Goal: Information Seeking & Learning: Learn about a topic

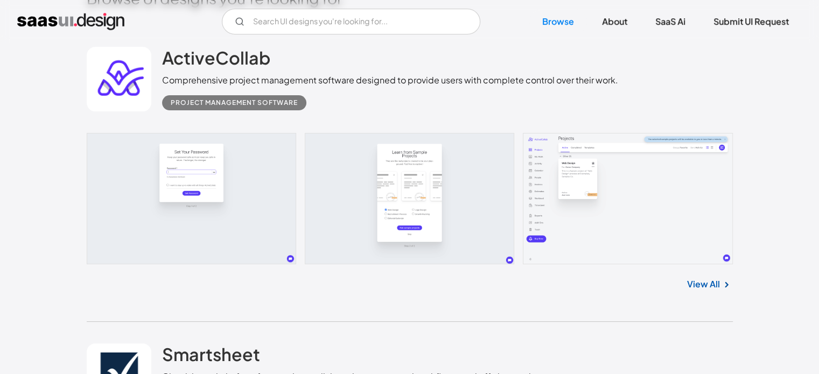
scroll to position [286, 0]
click at [221, 164] on link at bounding box center [410, 198] width 646 height 131
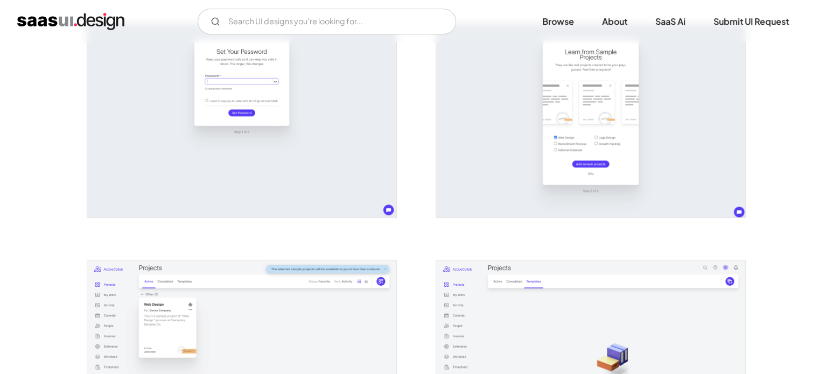
scroll to position [228, 0]
click at [282, 135] on img "open lightbox" at bounding box center [241, 120] width 309 height 193
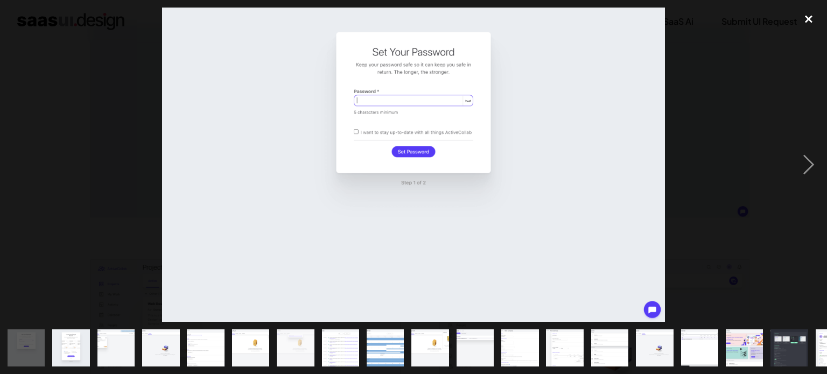
click at [809, 17] on div "close lightbox" at bounding box center [808, 20] width 37 height 24
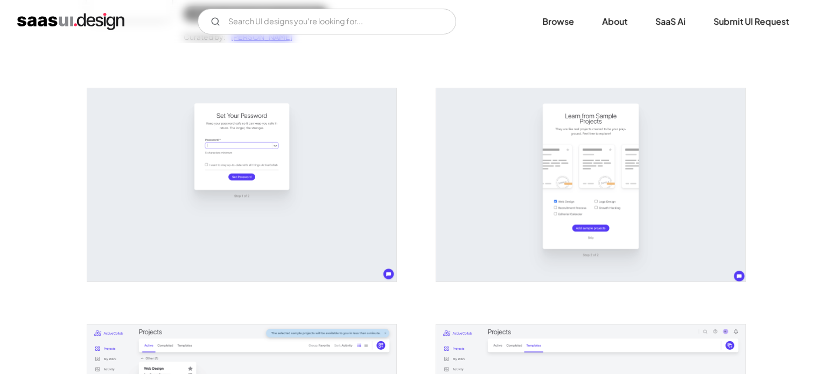
scroll to position [164, 0]
click at [512, 176] on img "open lightbox" at bounding box center [590, 184] width 309 height 193
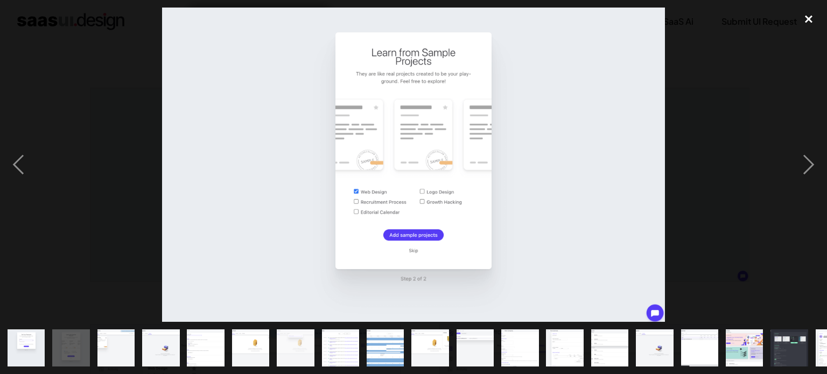
click at [809, 19] on div "close lightbox" at bounding box center [808, 20] width 37 height 24
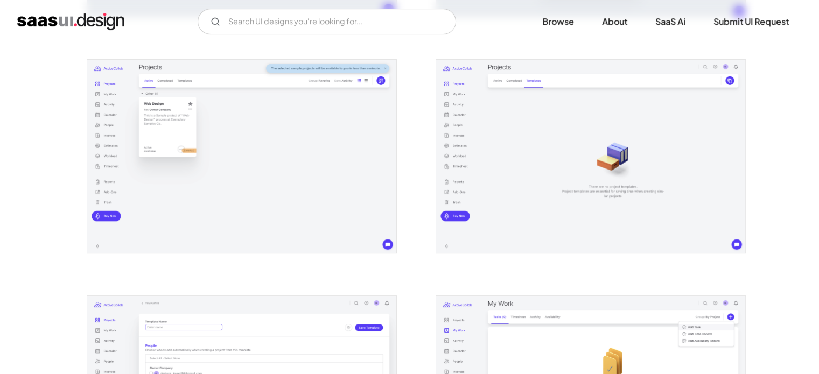
scroll to position [431, 0]
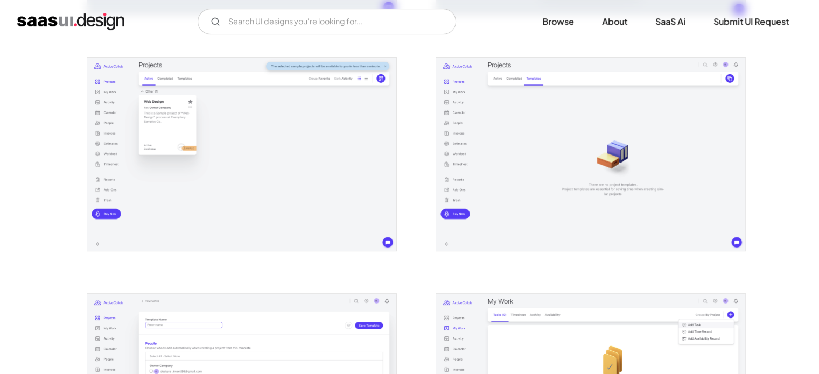
click at [282, 193] on img "open lightbox" at bounding box center [241, 154] width 309 height 193
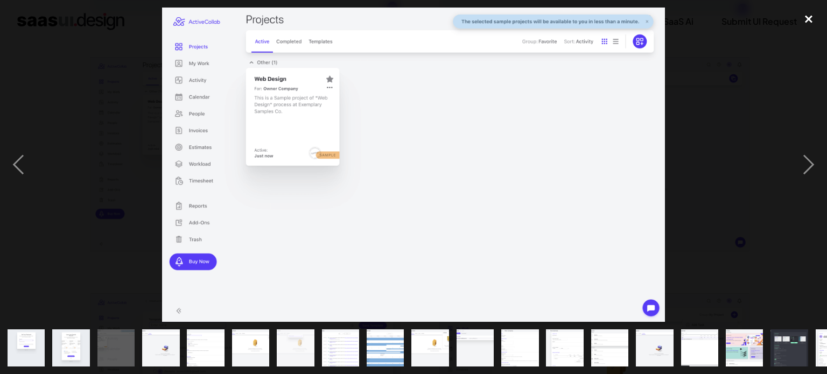
click at [809, 16] on div "close lightbox" at bounding box center [808, 20] width 37 height 24
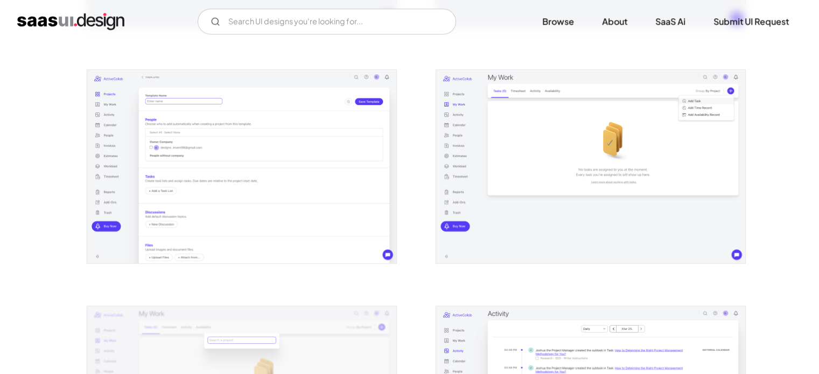
scroll to position [656, 0]
click at [306, 175] on img "open lightbox" at bounding box center [241, 164] width 309 height 193
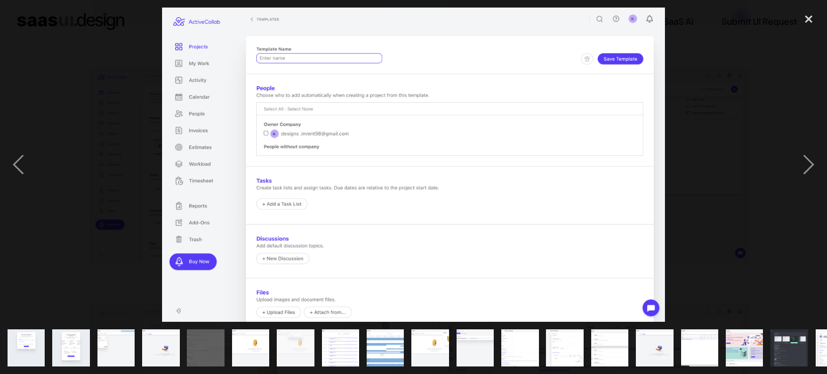
click at [715, 111] on div at bounding box center [413, 165] width 827 height 314
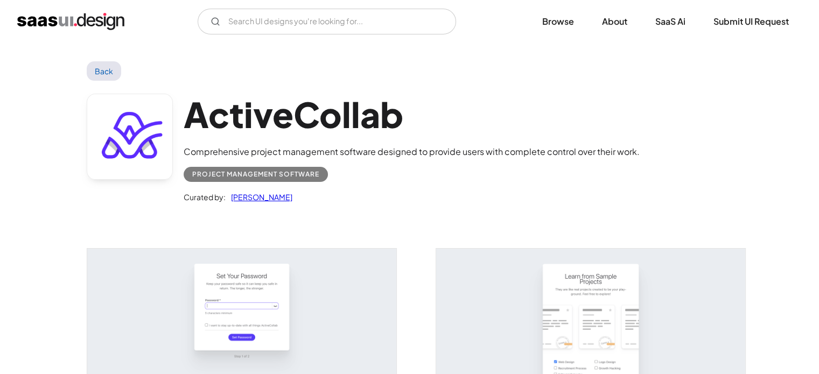
scroll to position [0, 0]
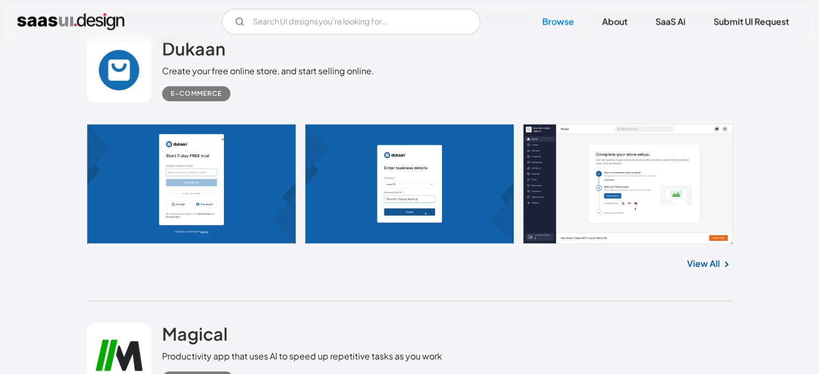
scroll to position [5242, 0]
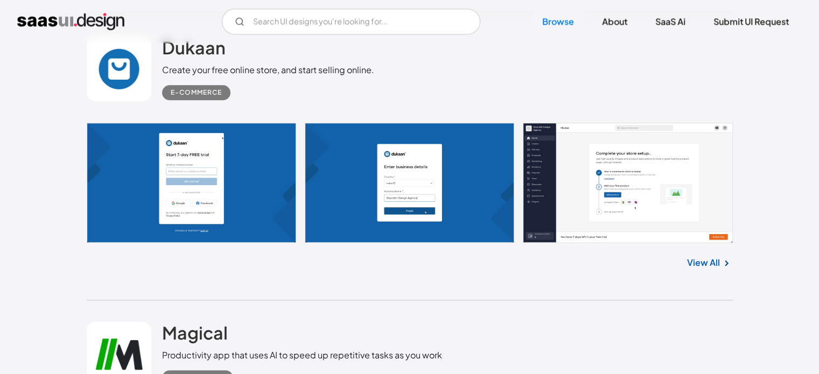
click at [256, 173] on link at bounding box center [410, 183] width 646 height 120
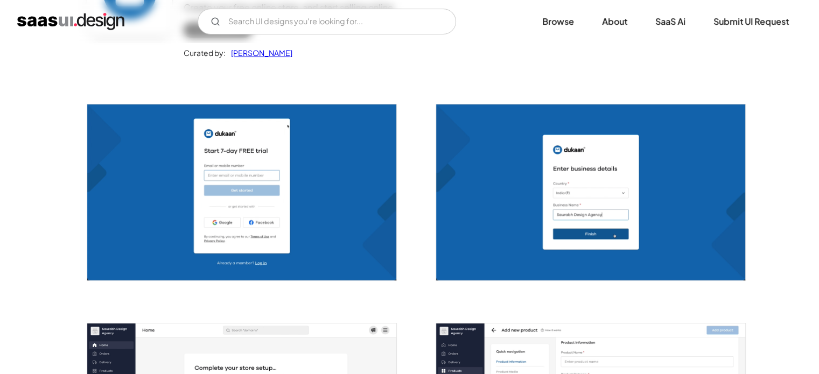
scroll to position [146, 0]
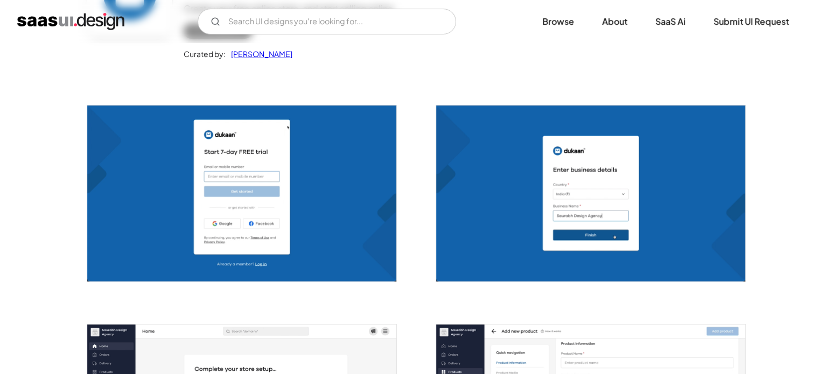
click at [295, 238] on img "open lightbox" at bounding box center [241, 194] width 309 height 176
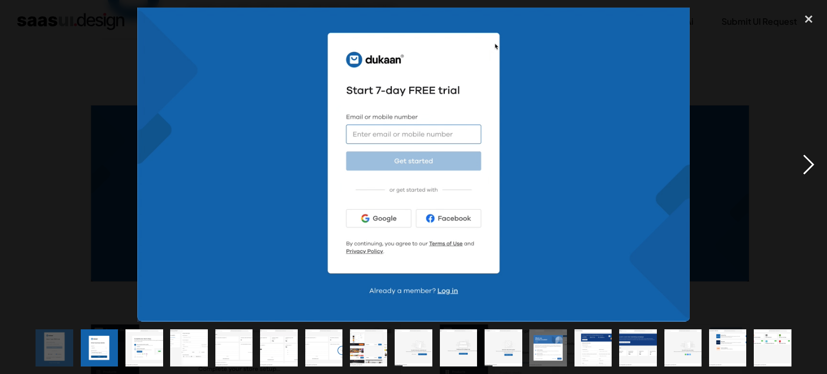
click at [802, 162] on div "next image" at bounding box center [808, 165] width 37 height 314
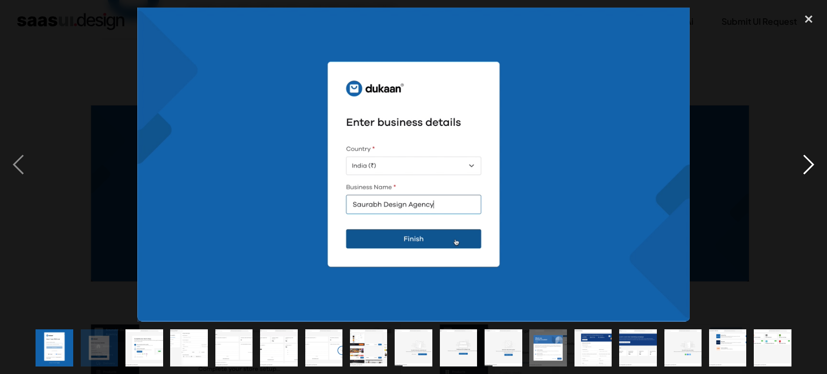
click at [802, 162] on div "next image" at bounding box center [808, 165] width 37 height 314
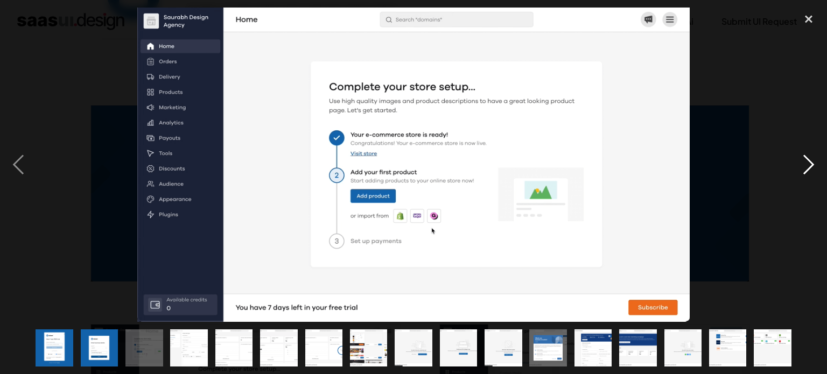
click at [802, 162] on div "next image" at bounding box center [808, 165] width 37 height 314
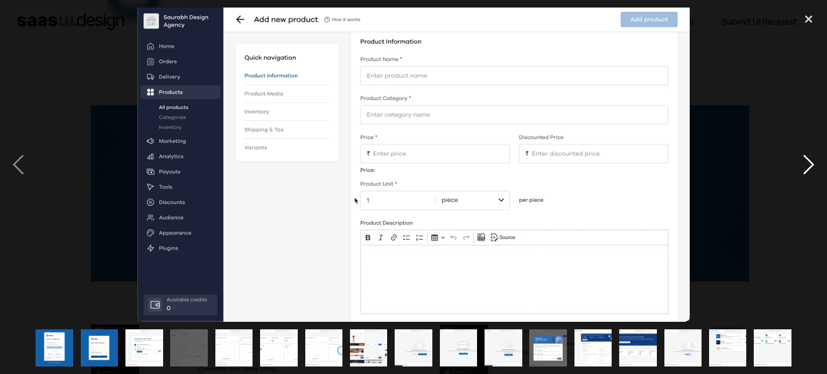
click at [802, 162] on div "next image" at bounding box center [808, 165] width 37 height 314
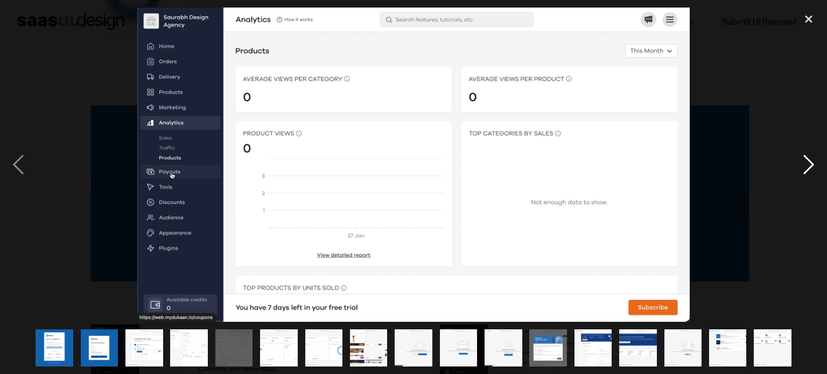
click at [802, 162] on div "next image" at bounding box center [808, 165] width 37 height 314
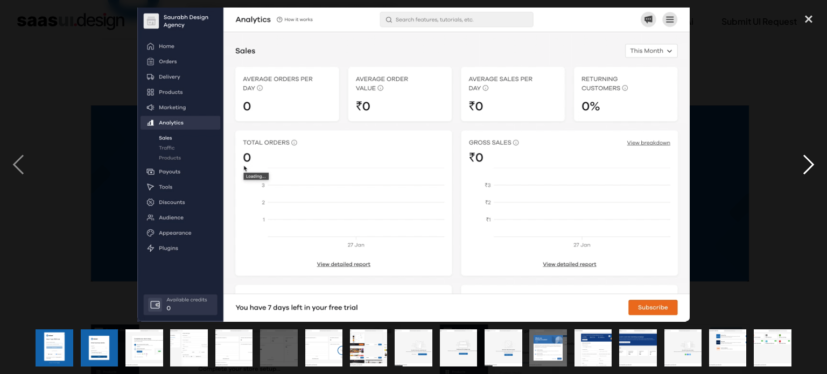
click at [802, 162] on div "next image" at bounding box center [808, 165] width 37 height 314
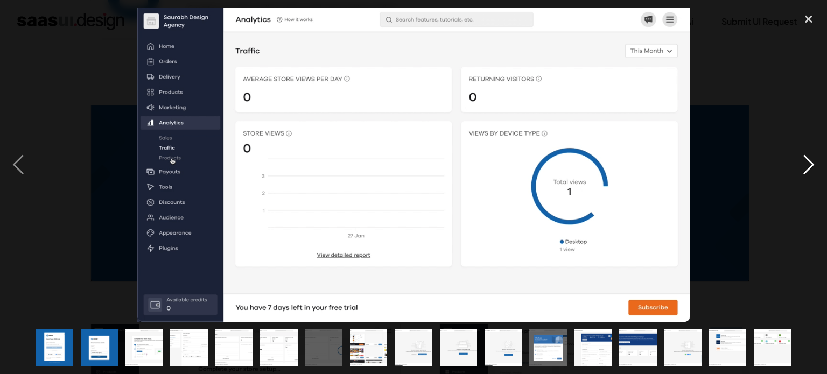
click at [802, 162] on div "next image" at bounding box center [808, 165] width 37 height 314
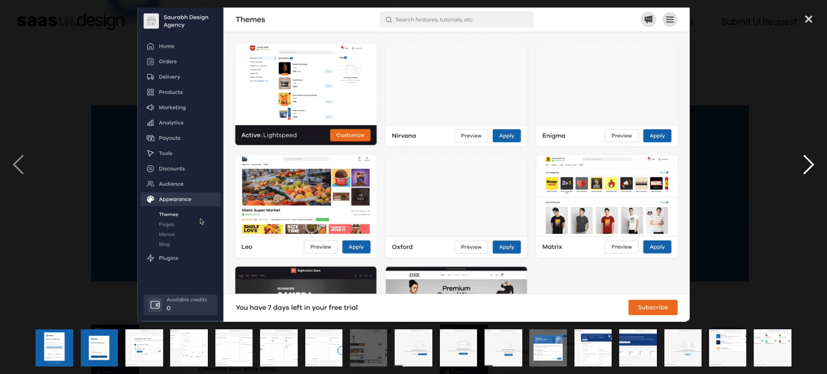
click at [802, 162] on div "next image" at bounding box center [808, 165] width 37 height 314
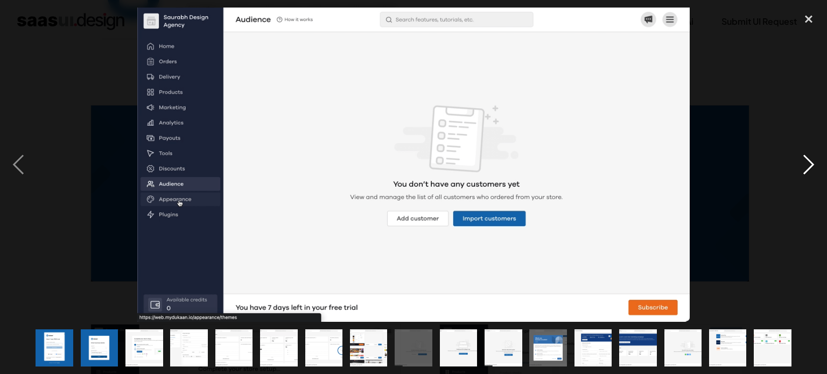
click at [802, 162] on div "next image" at bounding box center [808, 165] width 37 height 314
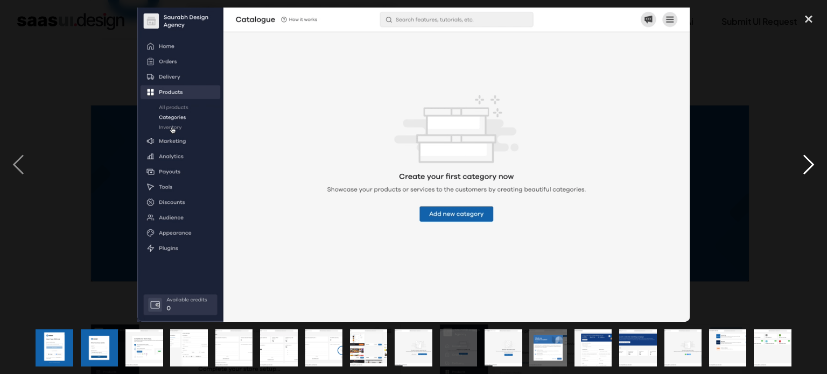
click at [802, 162] on div "next image" at bounding box center [808, 165] width 37 height 314
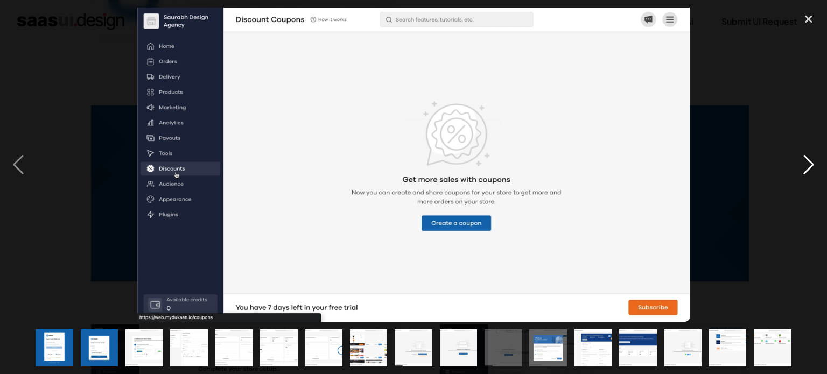
click at [802, 162] on div "next image" at bounding box center [808, 165] width 37 height 314
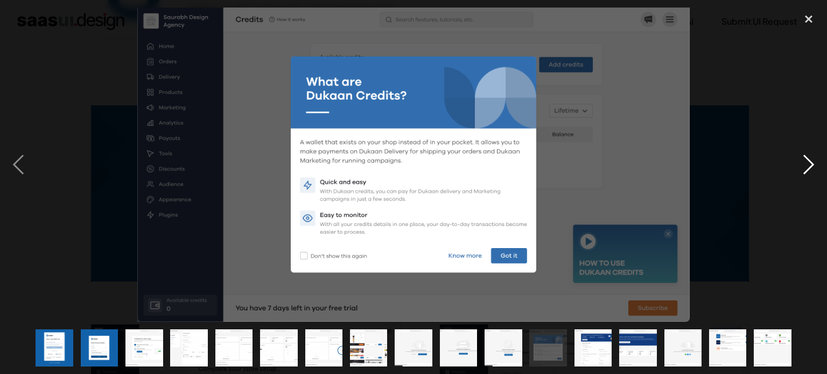
click at [802, 162] on div "next image" at bounding box center [808, 165] width 37 height 314
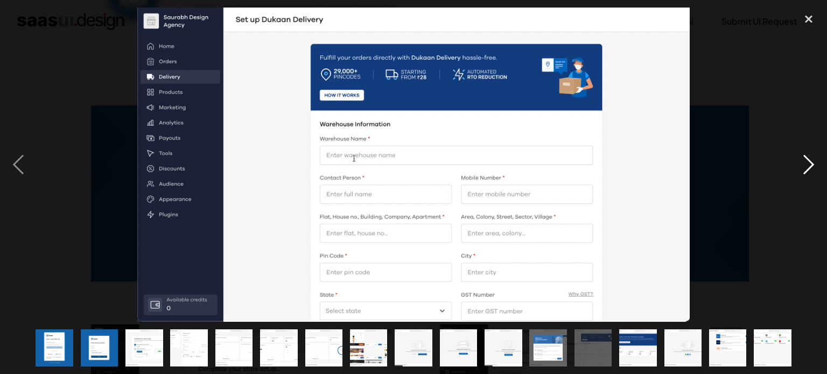
click at [807, 168] on div "next image" at bounding box center [808, 165] width 37 height 314
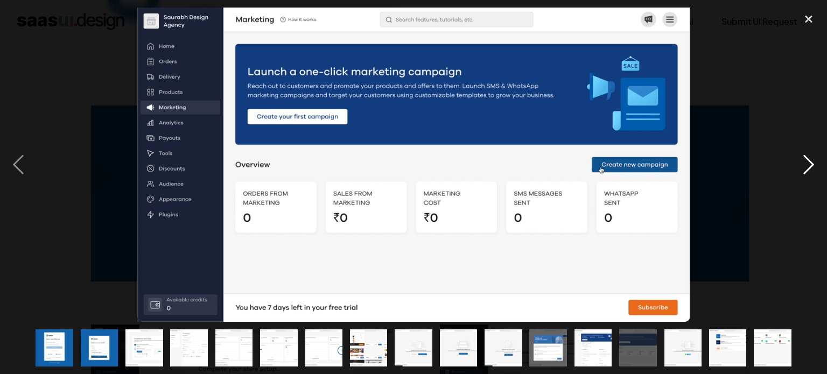
click at [807, 168] on div "next image" at bounding box center [808, 165] width 37 height 314
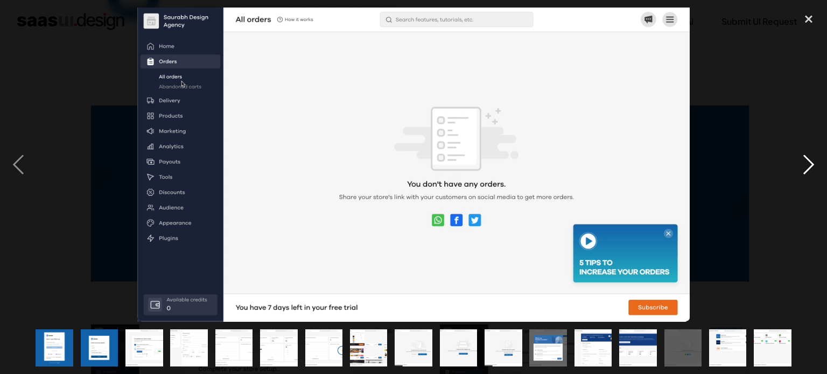
click at [807, 168] on div "next image" at bounding box center [808, 165] width 37 height 314
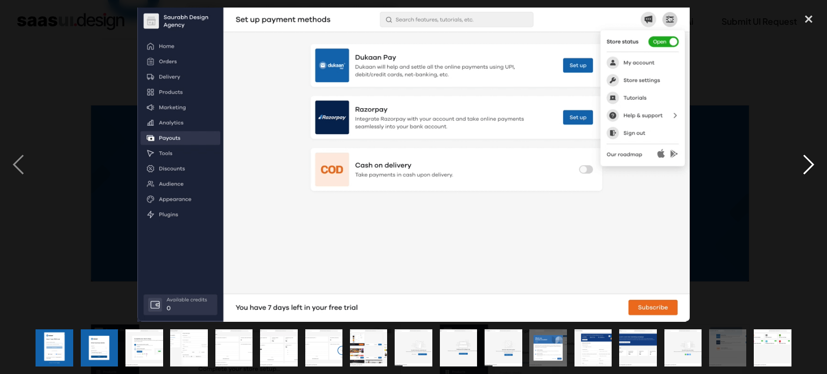
click at [807, 168] on div "next image" at bounding box center [808, 165] width 37 height 314
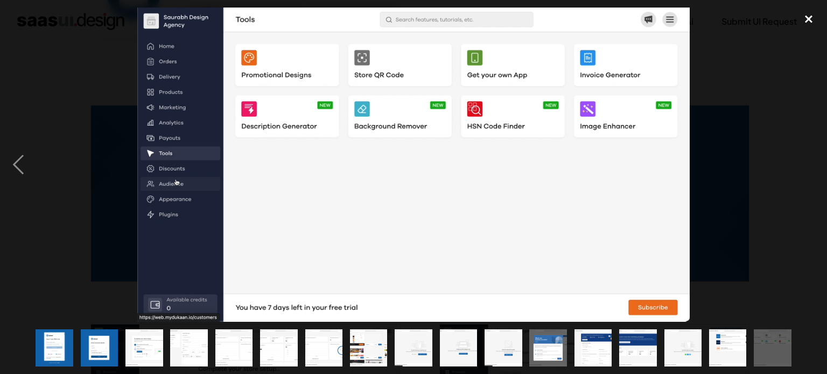
click at [809, 19] on div "close lightbox" at bounding box center [808, 20] width 37 height 24
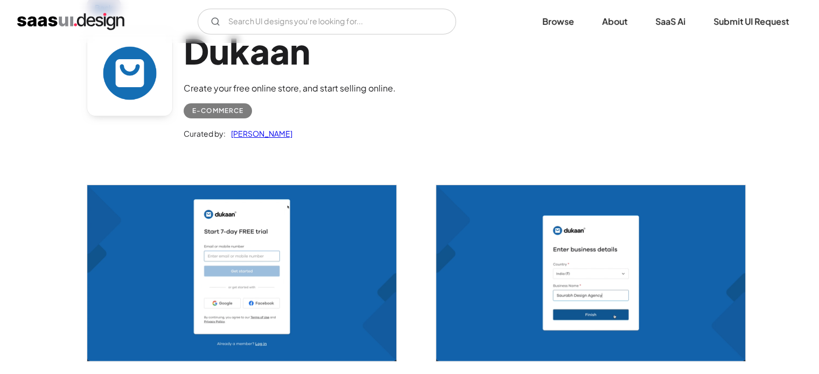
scroll to position [67, 0]
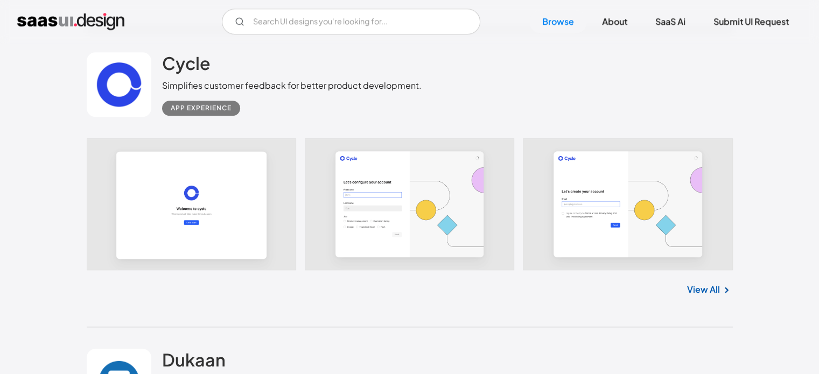
scroll to position [4949, 0]
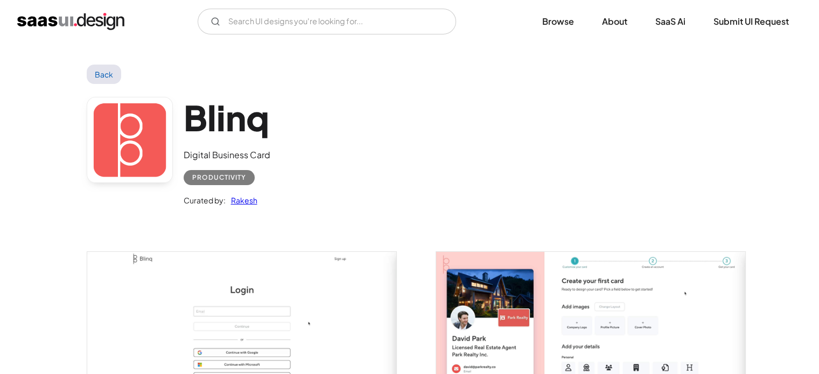
click at [261, 307] on img "open lightbox" at bounding box center [241, 337] width 309 height 170
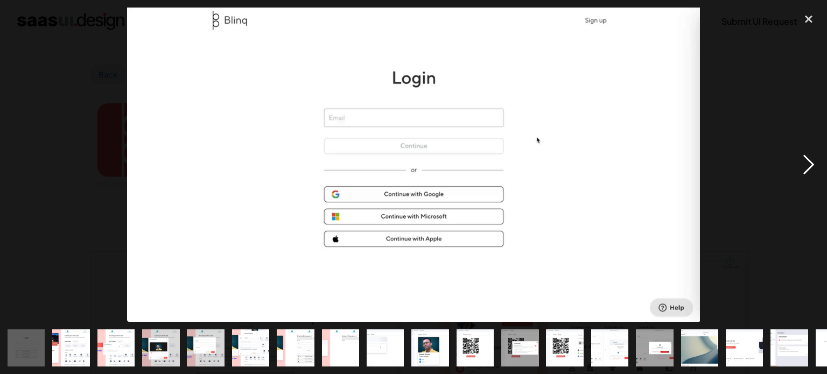
click at [806, 172] on div "next image" at bounding box center [808, 165] width 37 height 314
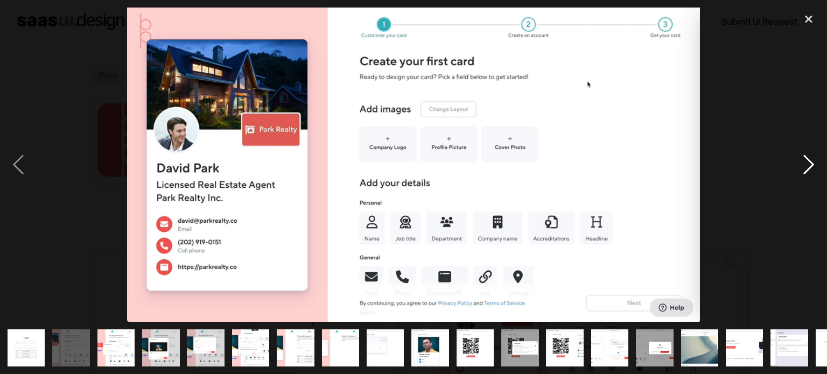
click at [806, 172] on div "next image" at bounding box center [808, 165] width 37 height 314
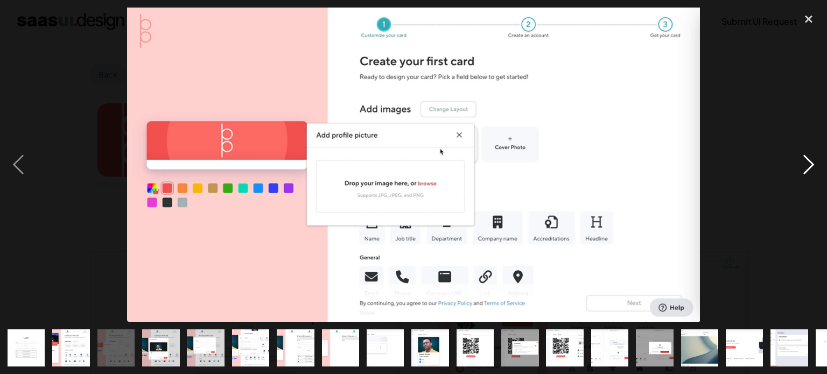
click at [806, 172] on div "next image" at bounding box center [808, 165] width 37 height 314
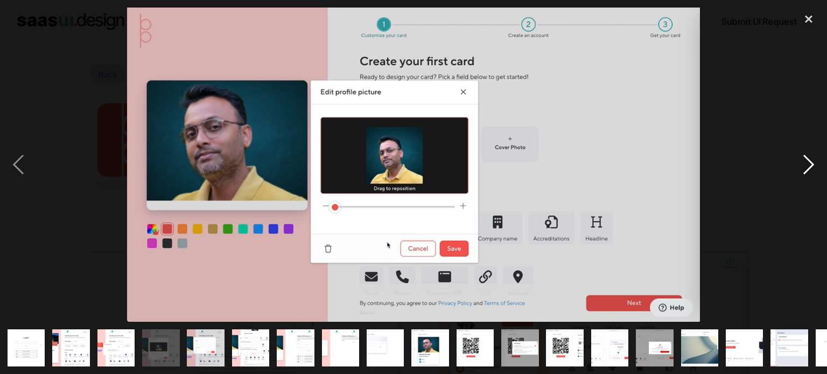
click at [806, 172] on div "next image" at bounding box center [808, 165] width 37 height 314
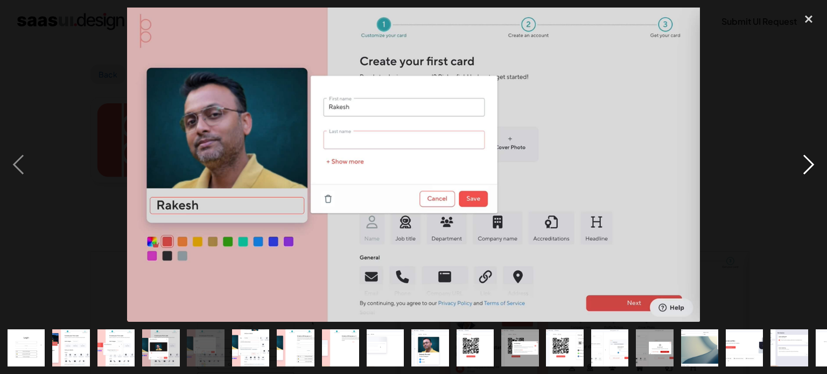
click at [806, 172] on div "next image" at bounding box center [808, 165] width 37 height 314
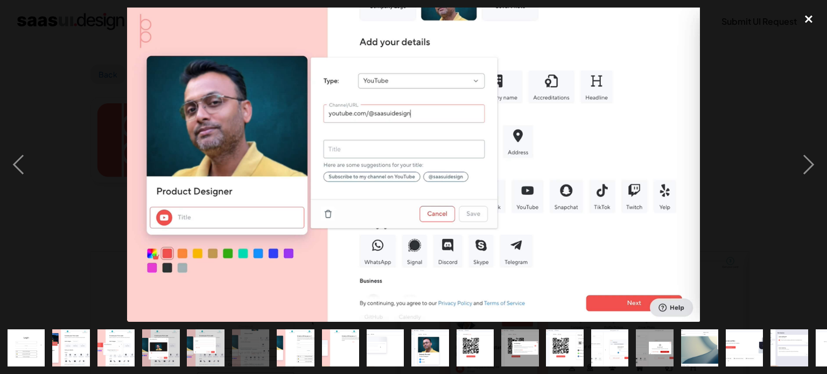
click at [810, 19] on div "close lightbox" at bounding box center [808, 20] width 37 height 24
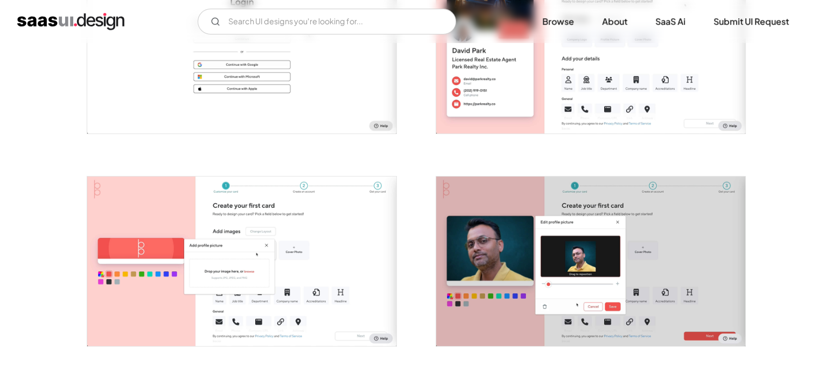
scroll to position [289, 0]
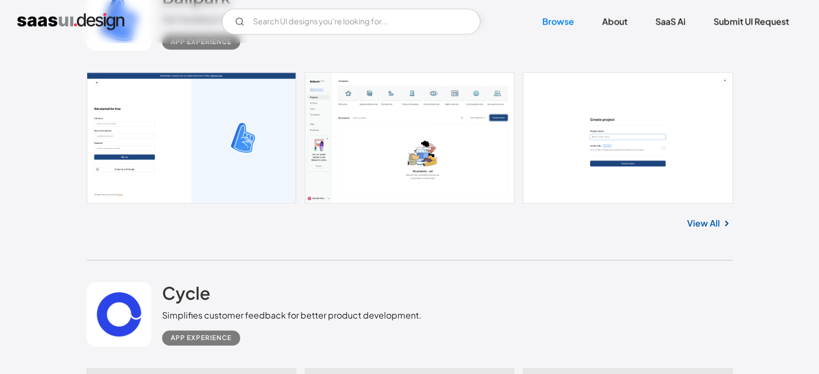
scroll to position [4705, 0]
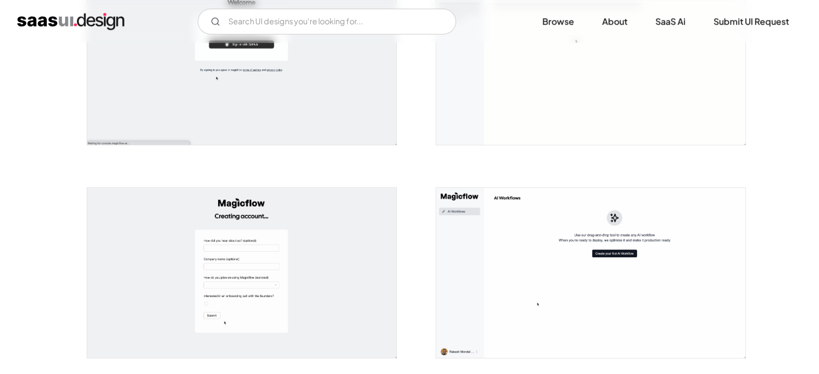
scroll to position [278, 0]
click at [493, 258] on img "open lightbox" at bounding box center [590, 273] width 309 height 170
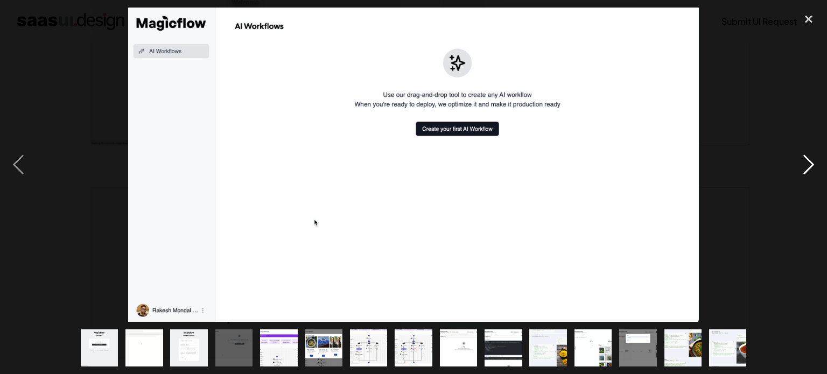
click at [809, 164] on div "next image" at bounding box center [808, 165] width 37 height 314
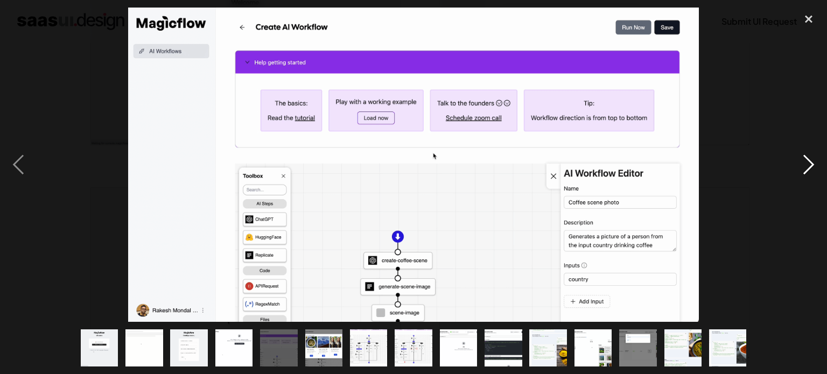
click at [810, 166] on div "next image" at bounding box center [808, 165] width 37 height 314
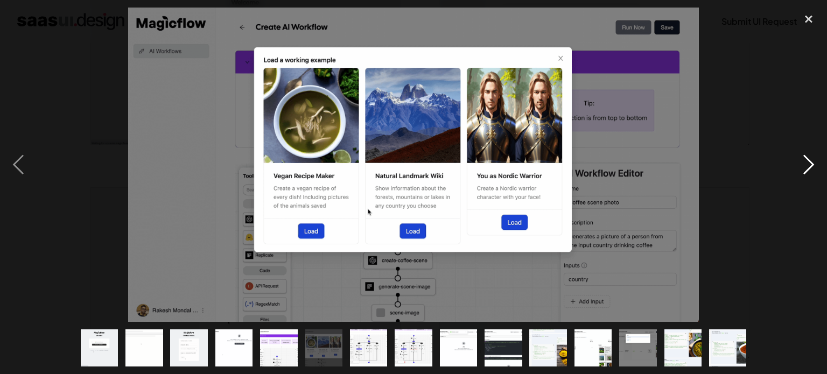
click at [810, 166] on div "next image" at bounding box center [808, 165] width 37 height 314
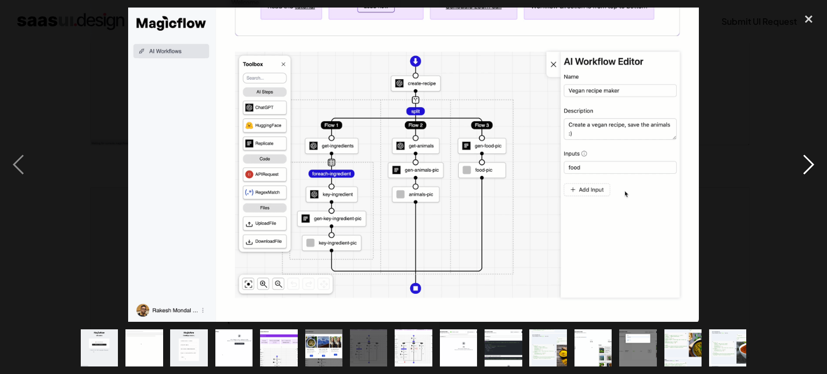
click at [810, 166] on div "next image" at bounding box center [808, 165] width 37 height 314
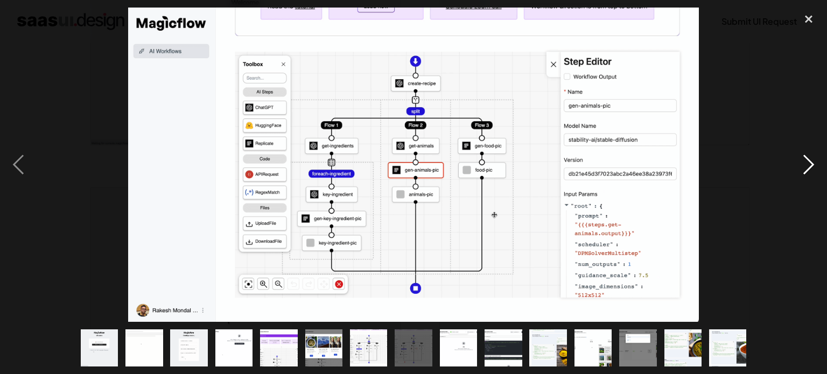
click at [810, 166] on div "next image" at bounding box center [808, 165] width 37 height 314
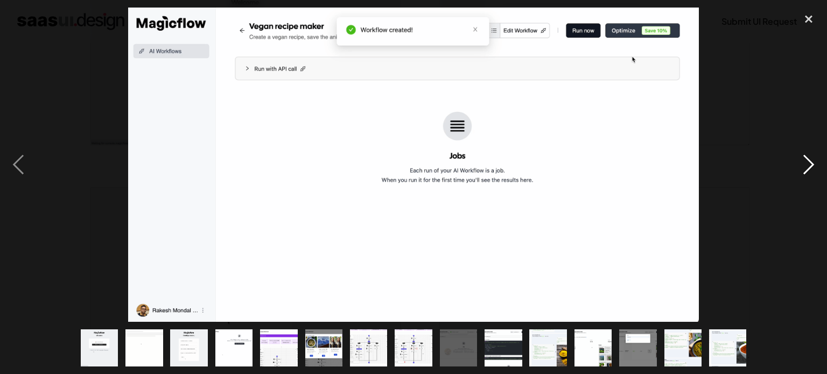
click at [810, 166] on div "next image" at bounding box center [808, 165] width 37 height 314
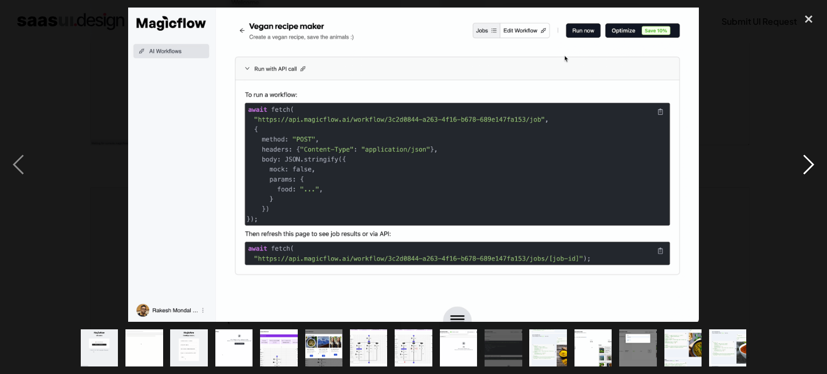
click at [810, 166] on div "next image" at bounding box center [808, 165] width 37 height 314
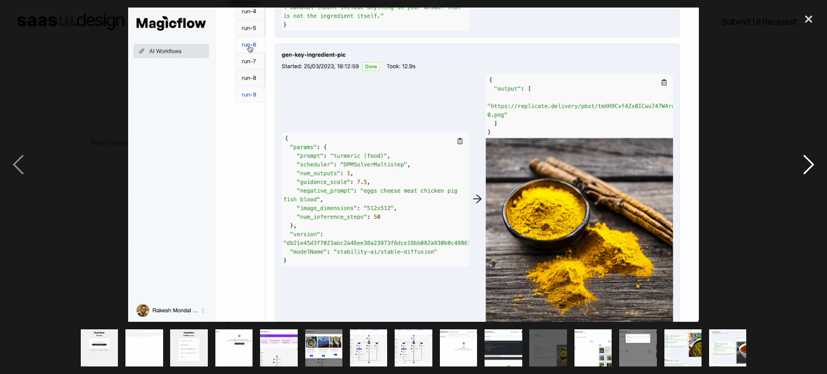
click at [810, 166] on div "next image" at bounding box center [808, 165] width 37 height 314
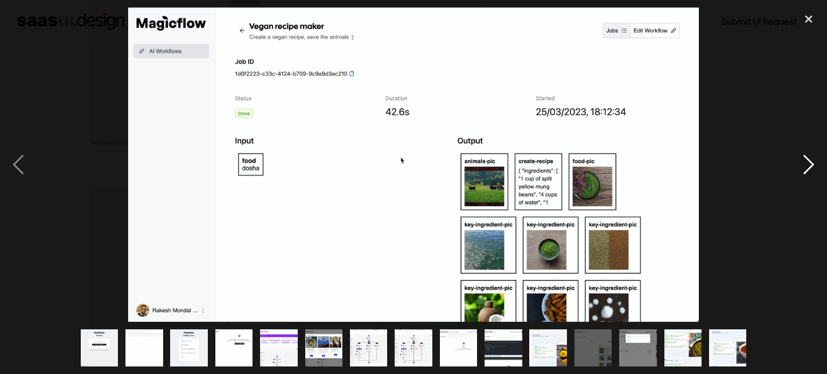
click at [810, 166] on div "next image" at bounding box center [808, 165] width 37 height 314
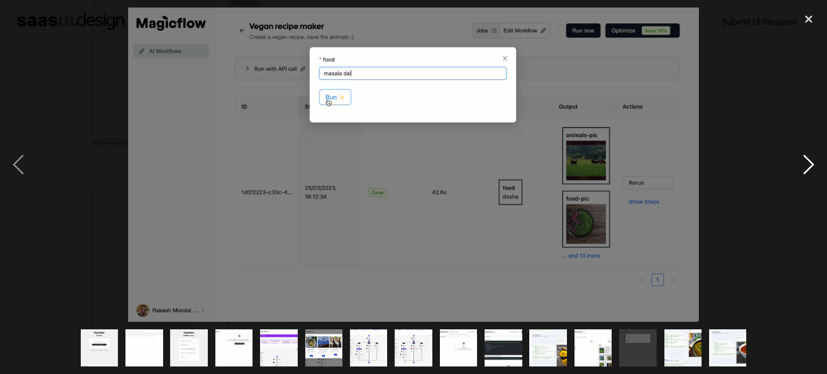
click at [810, 166] on div "next image" at bounding box center [808, 165] width 37 height 314
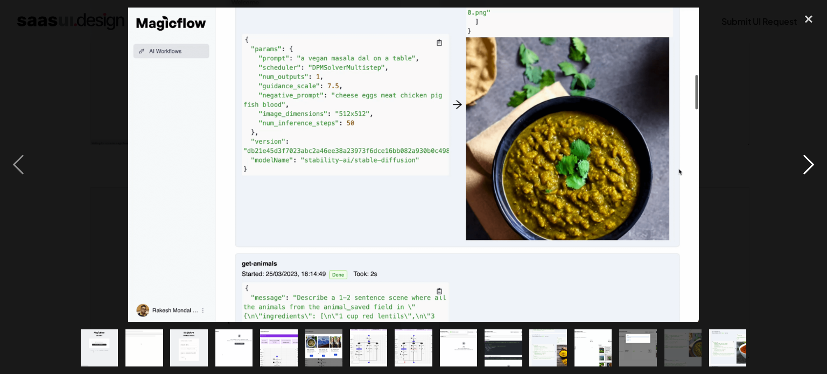
click at [810, 166] on div "next image" at bounding box center [808, 165] width 37 height 314
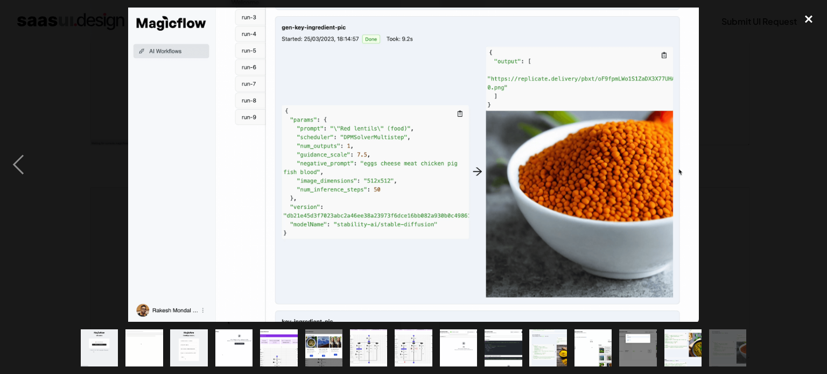
click at [807, 19] on div "close lightbox" at bounding box center [808, 20] width 37 height 24
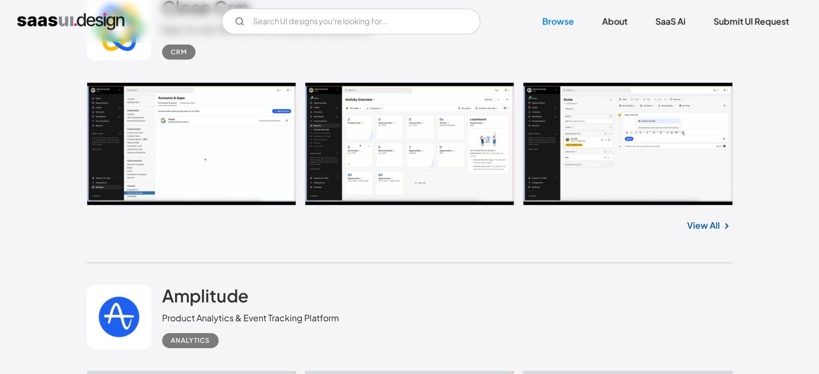
scroll to position [7554, 0]
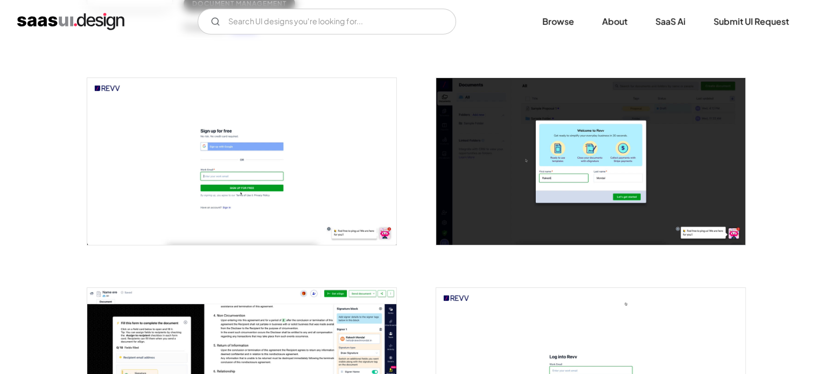
scroll to position [180, 0]
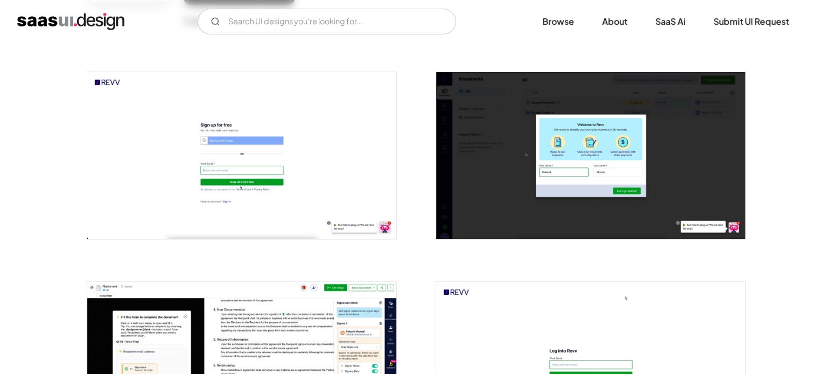
click at [349, 204] on img "open lightbox" at bounding box center [241, 155] width 309 height 166
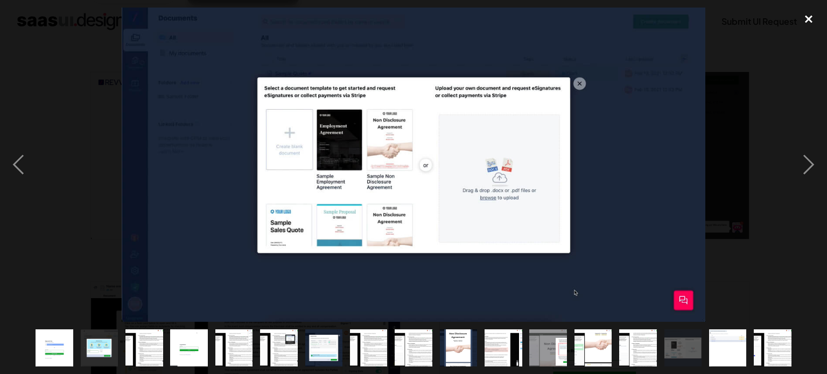
click at [808, 16] on div "close lightbox" at bounding box center [808, 20] width 37 height 24
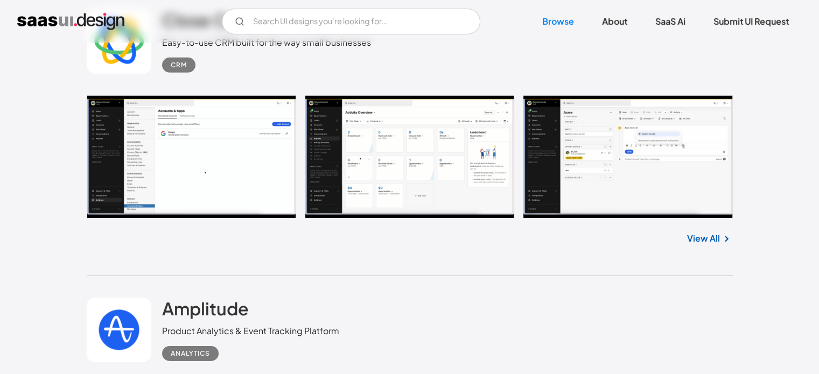
scroll to position [7541, 0]
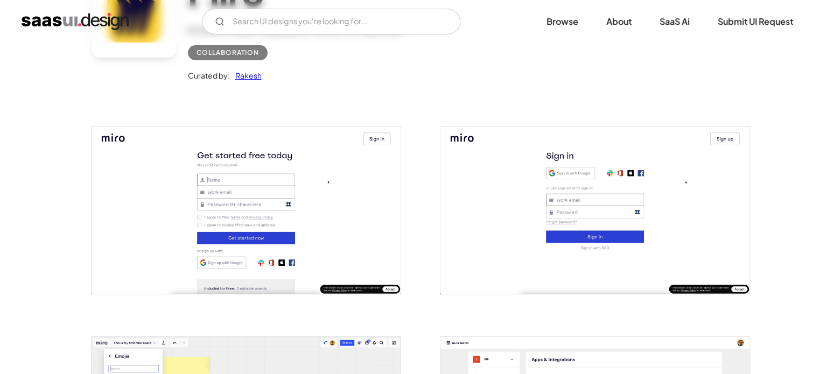
scroll to position [129, 0]
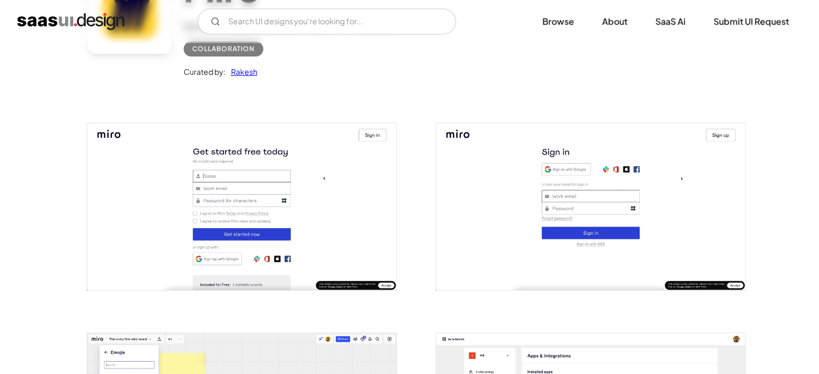
click at [355, 214] on img "open lightbox" at bounding box center [241, 206] width 309 height 166
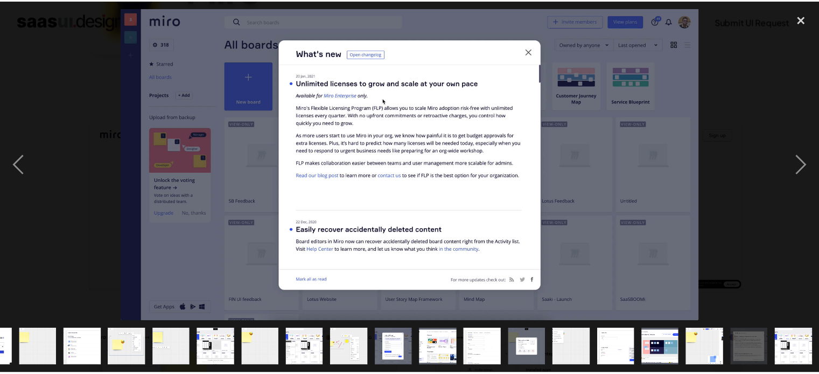
scroll to position [0, 79]
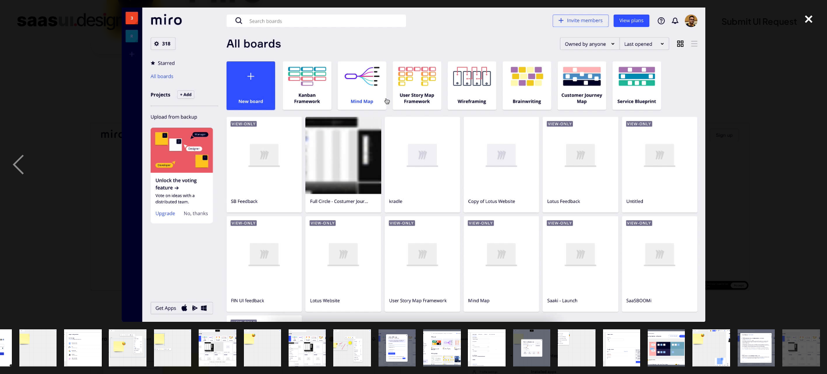
click at [809, 21] on div "close lightbox" at bounding box center [808, 20] width 37 height 24
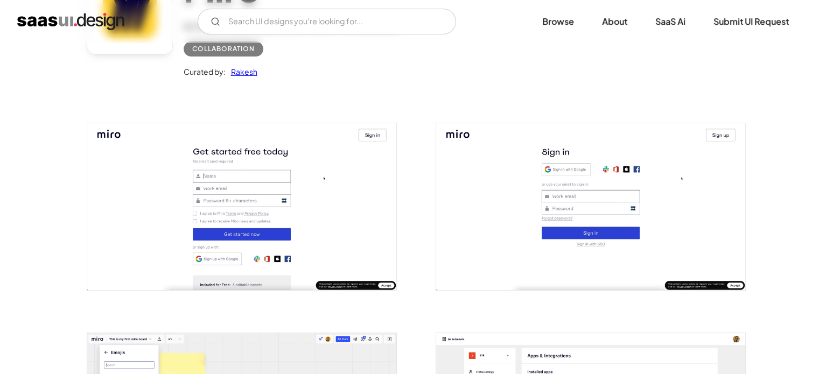
scroll to position [317, 0]
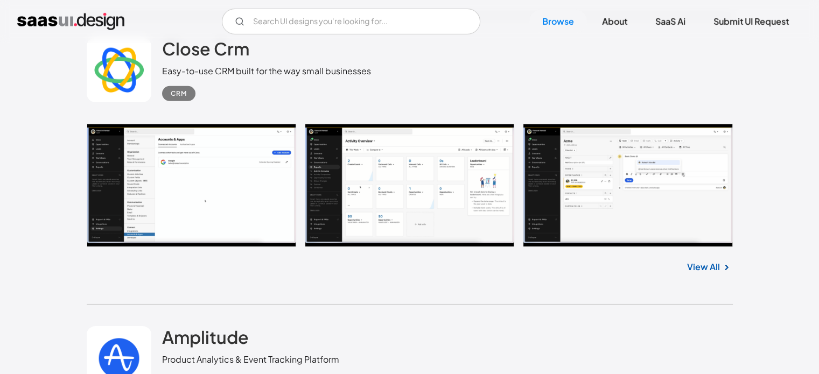
scroll to position [7508, 0]
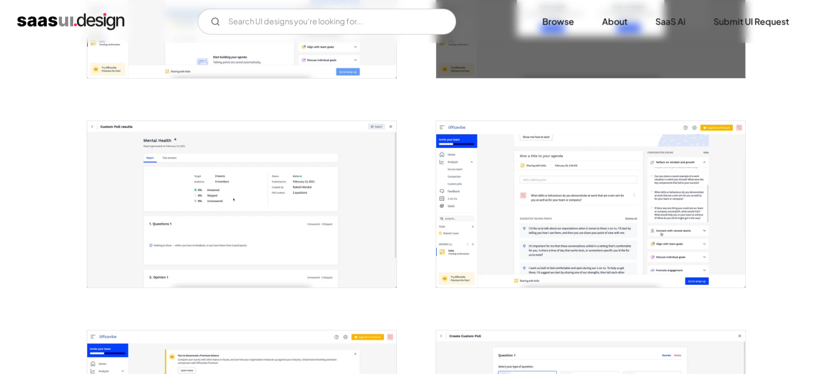
scroll to position [557, 0]
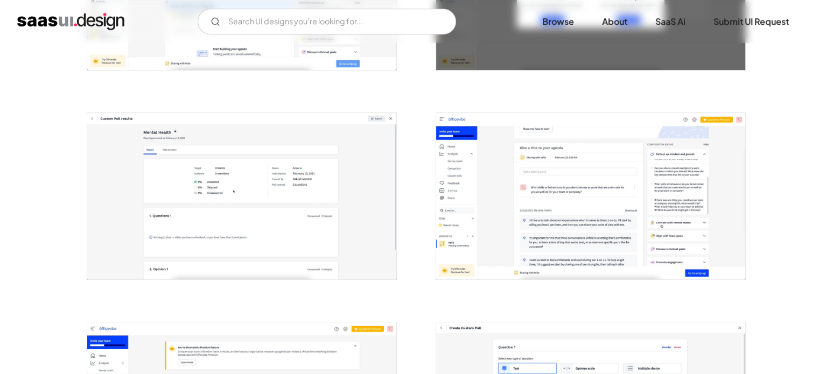
click at [530, 225] on img "open lightbox" at bounding box center [590, 196] width 309 height 166
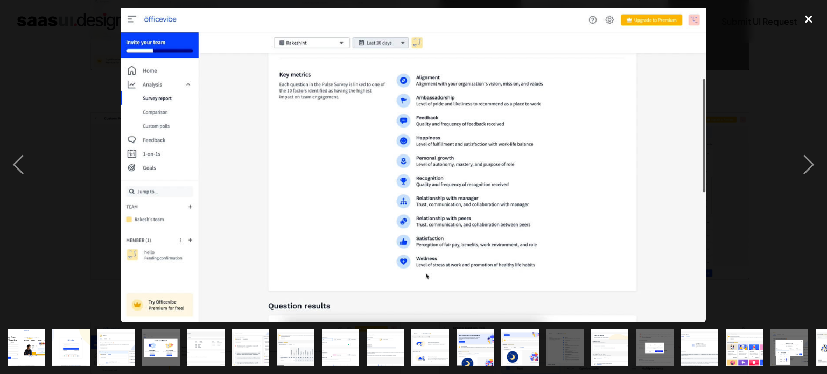
click at [808, 27] on div "close lightbox" at bounding box center [808, 20] width 37 height 24
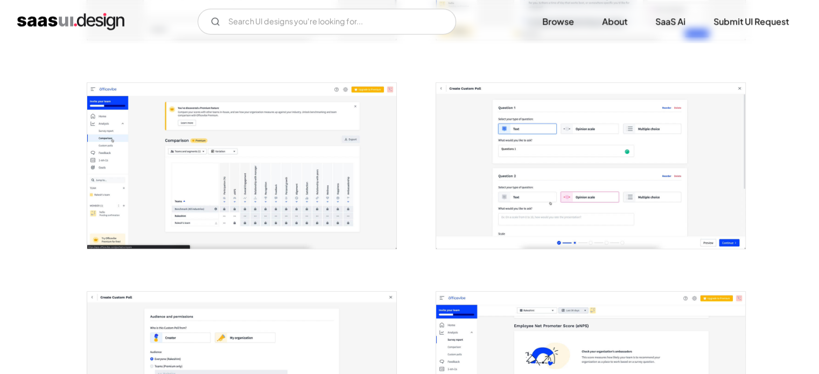
scroll to position [805, 0]
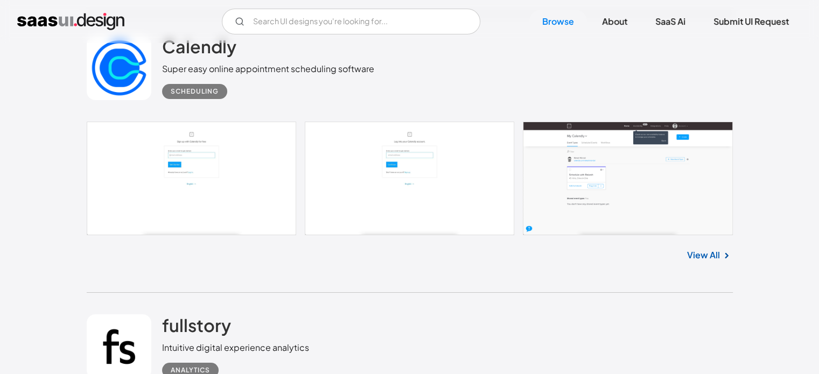
scroll to position [8083, 0]
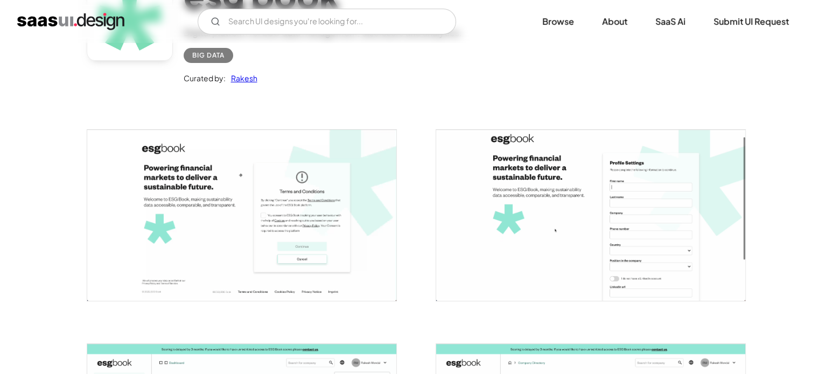
scroll to position [127, 0]
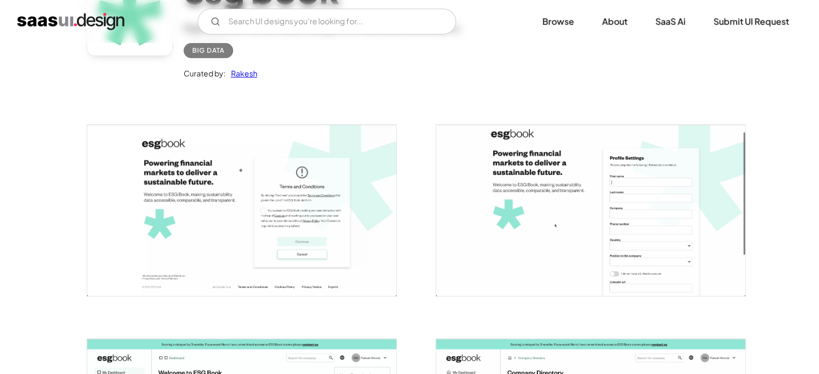
click at [348, 229] on img "open lightbox" at bounding box center [241, 210] width 309 height 171
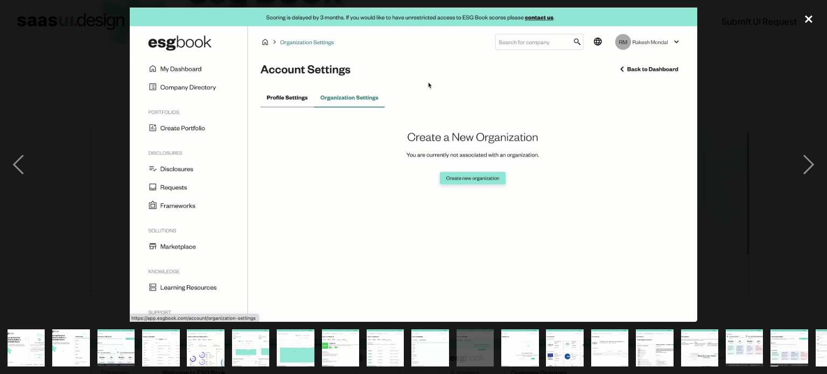
click at [808, 15] on div "close lightbox" at bounding box center [808, 20] width 37 height 24
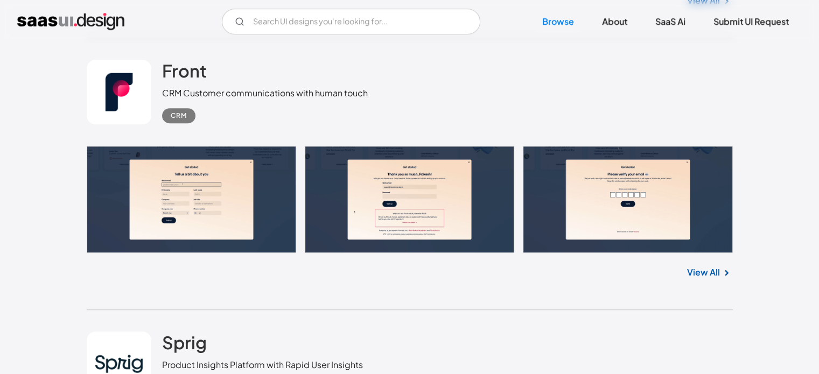
scroll to position [8917, 0]
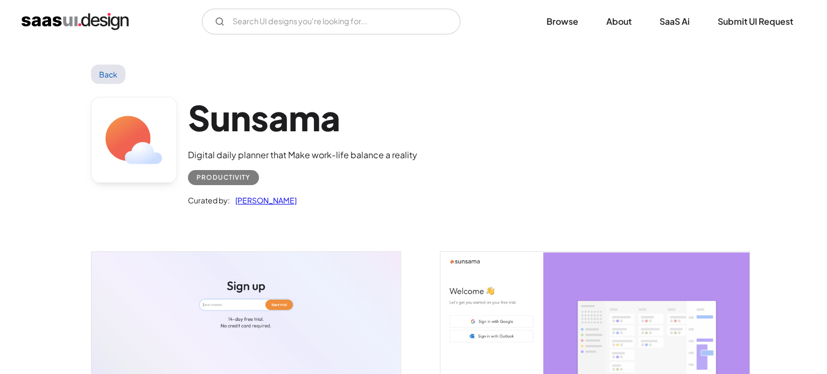
scroll to position [95, 0]
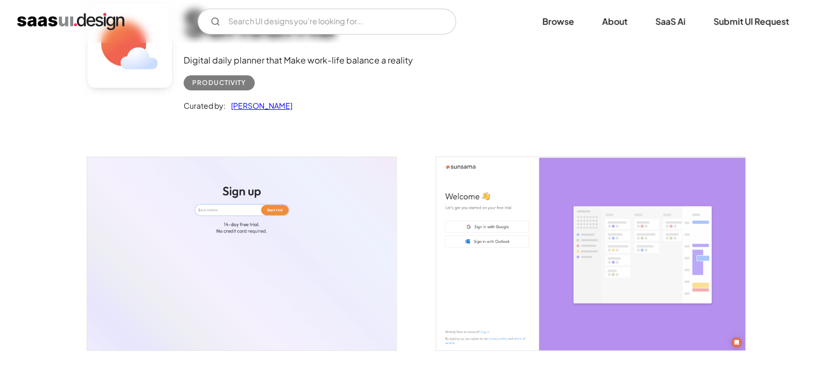
click at [354, 238] on img "open lightbox" at bounding box center [241, 253] width 309 height 193
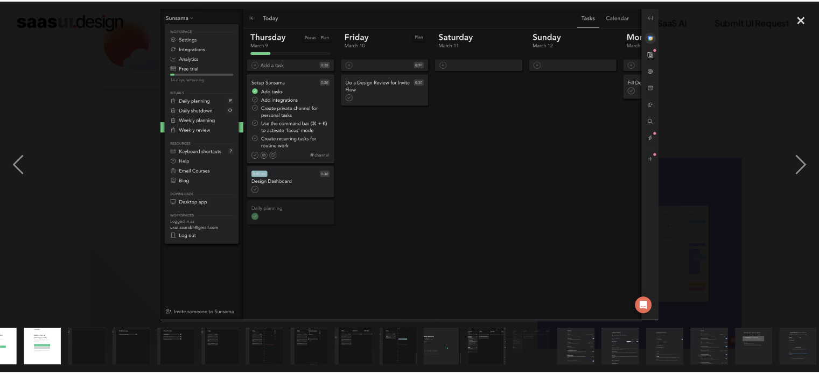
scroll to position [0, 303]
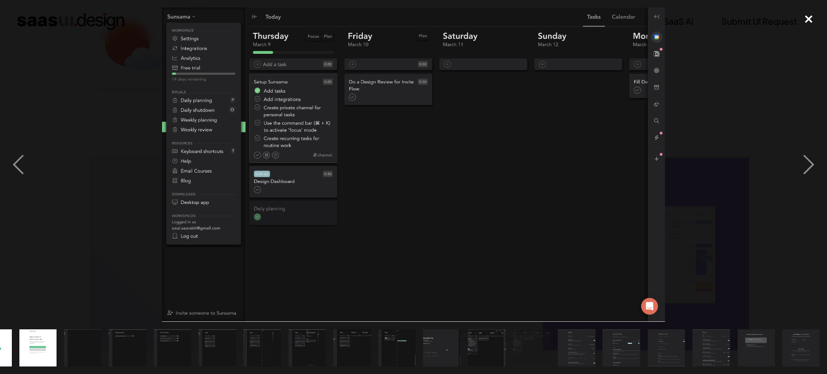
click at [814, 24] on div "close lightbox" at bounding box center [808, 20] width 37 height 24
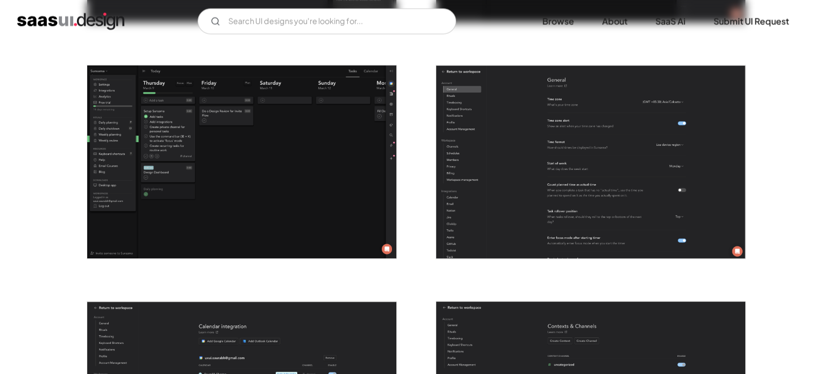
scroll to position [2345, 0]
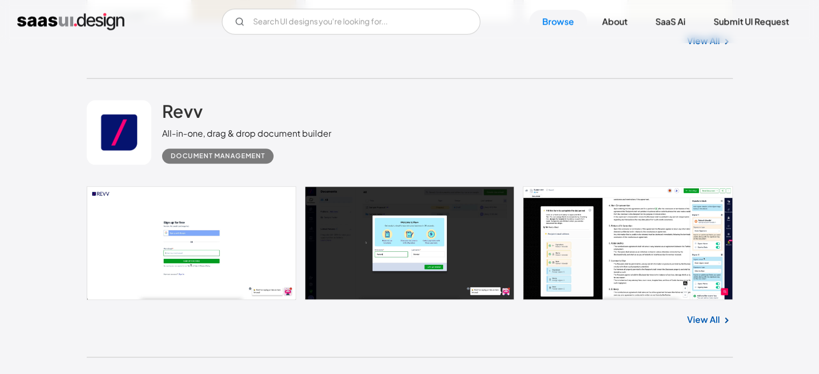
scroll to position [9445, 0]
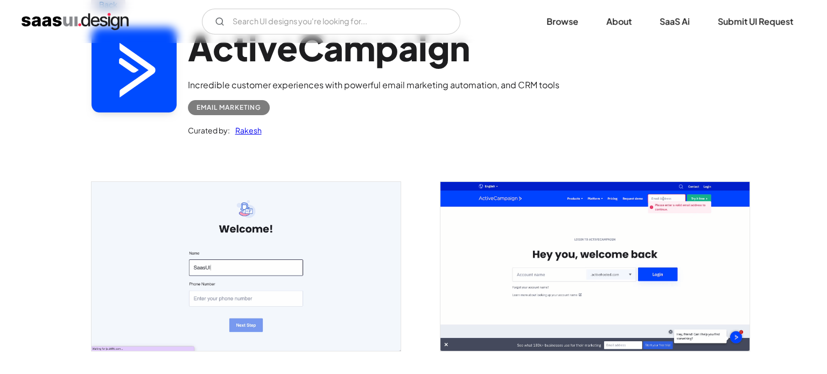
scroll to position [71, 0]
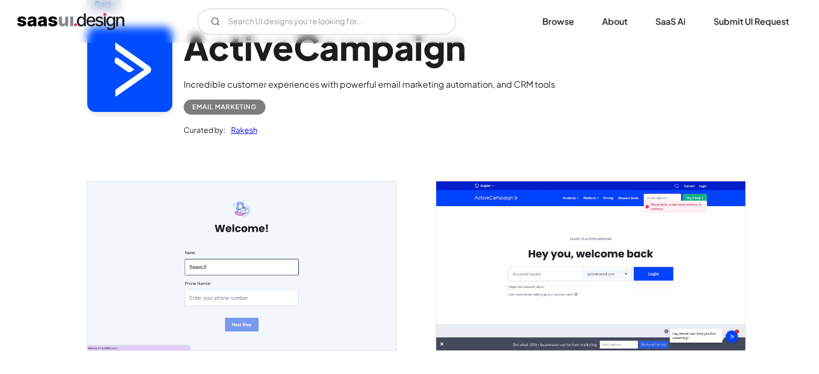
click at [354, 261] on img "open lightbox" at bounding box center [241, 265] width 309 height 169
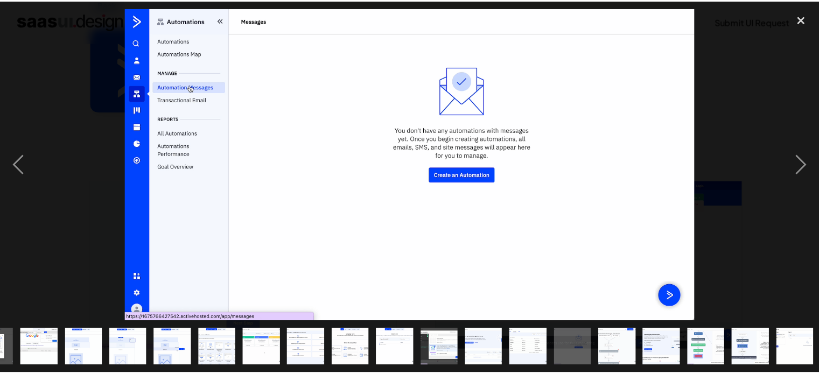
scroll to position [0, 258]
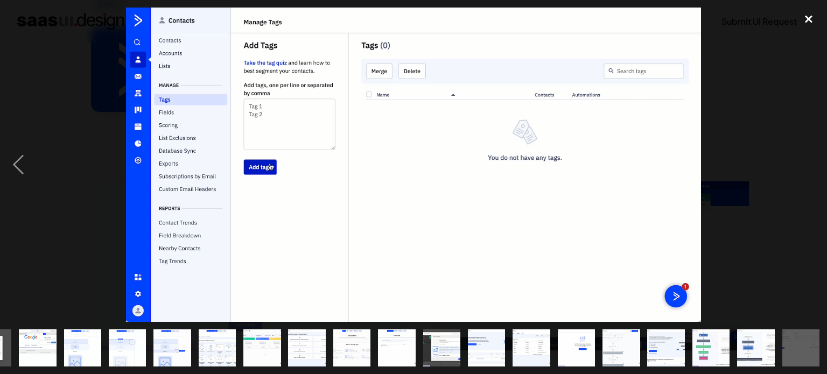
click at [801, 15] on div "close lightbox" at bounding box center [808, 20] width 37 height 24
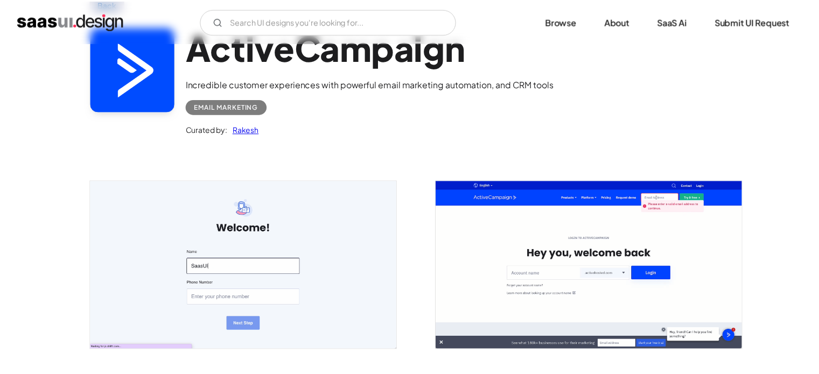
scroll to position [0, 0]
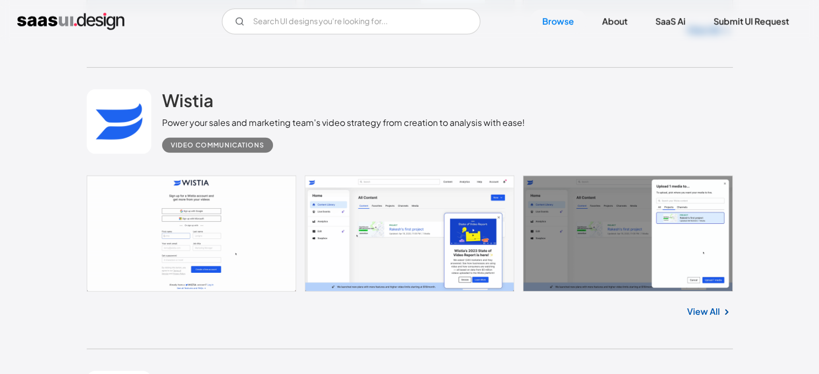
scroll to position [11435, 0]
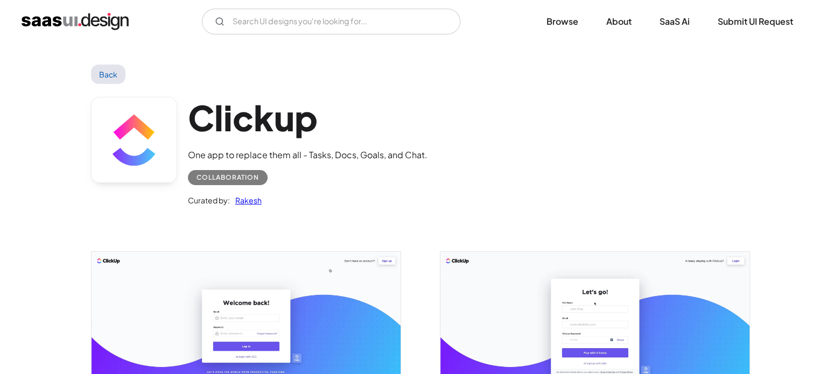
scroll to position [123, 0]
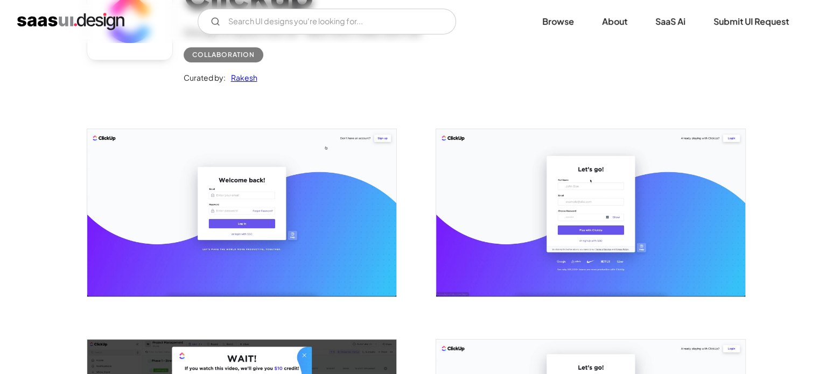
click at [327, 264] on img "open lightbox" at bounding box center [241, 212] width 309 height 167
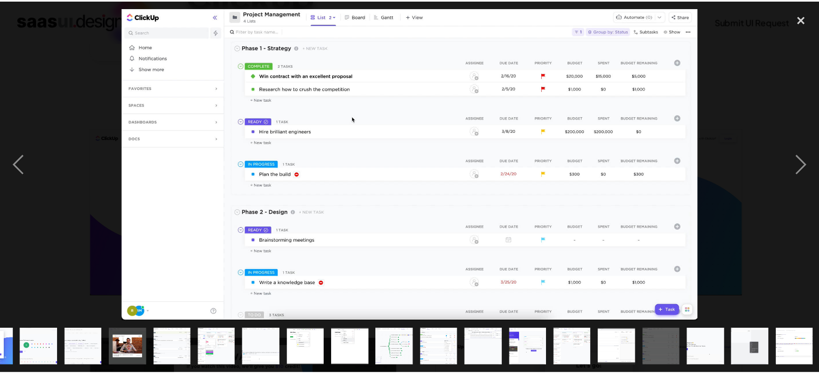
scroll to position [0, 168]
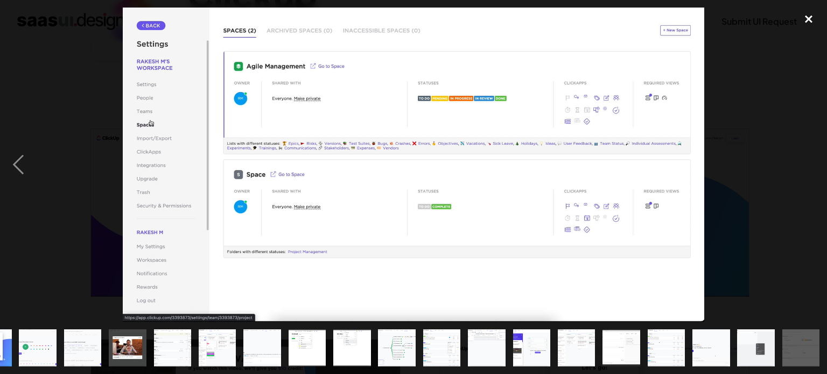
click at [795, 16] on div "close lightbox" at bounding box center [808, 20] width 37 height 24
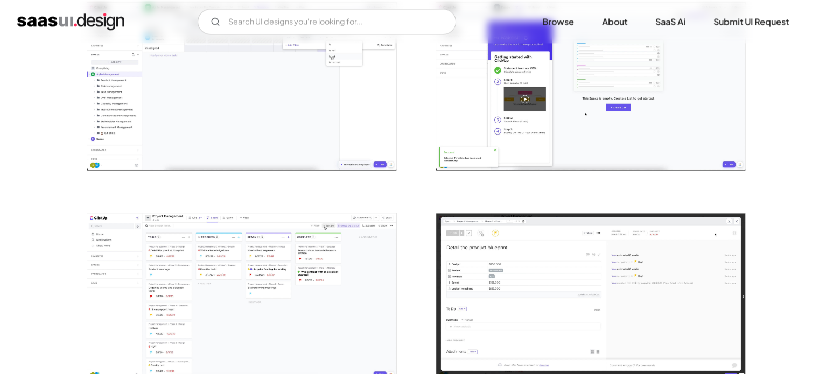
scroll to position [1723, 0]
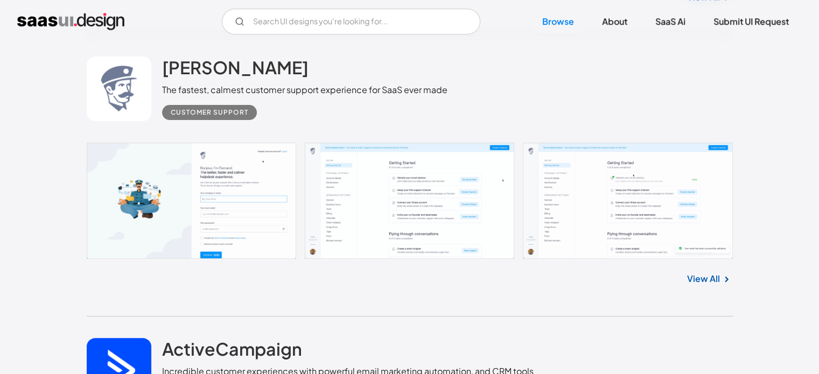
scroll to position [12593, 0]
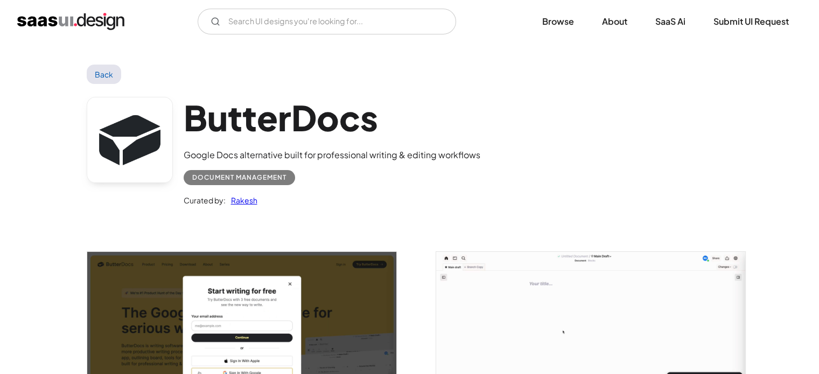
scroll to position [134, 0]
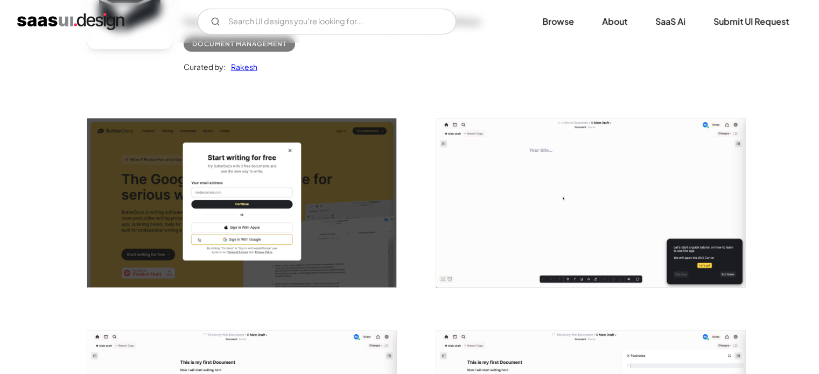
click at [327, 198] on img "open lightbox" at bounding box center [241, 202] width 309 height 169
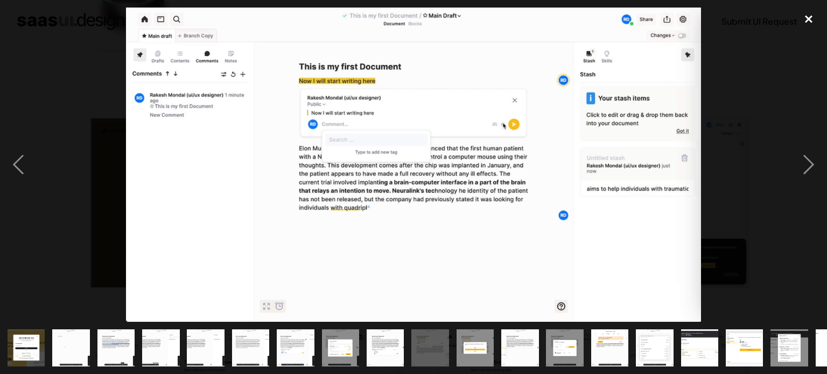
click at [807, 29] on div "close lightbox" at bounding box center [808, 20] width 37 height 24
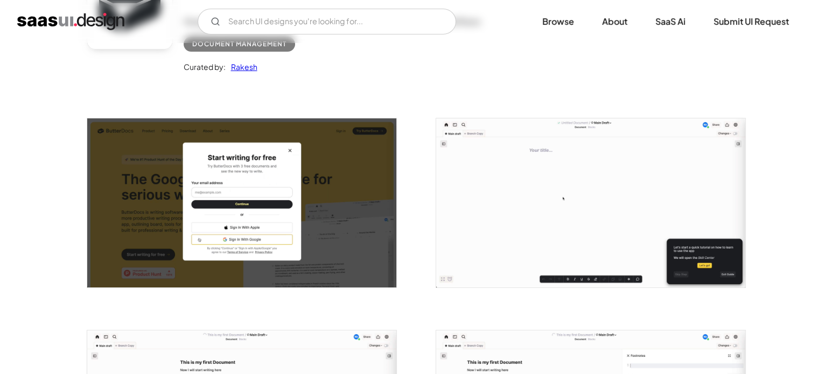
scroll to position [0, 0]
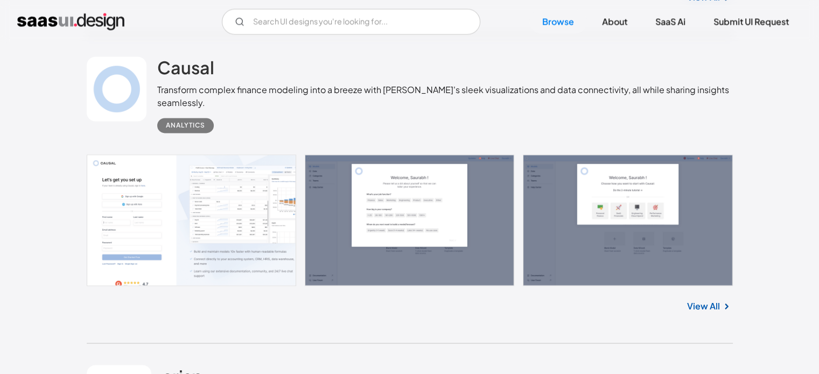
scroll to position [13998, 0]
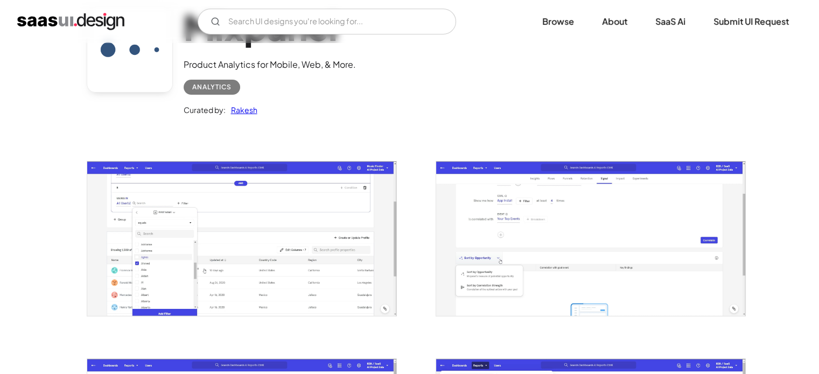
scroll to position [92, 0]
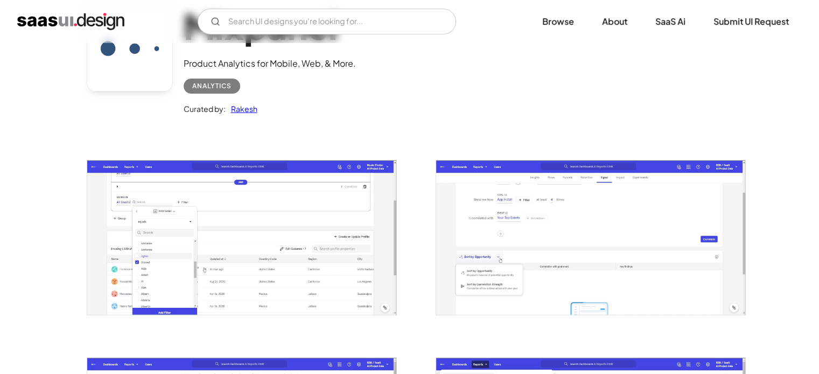
click at [312, 247] on img "open lightbox" at bounding box center [241, 237] width 309 height 154
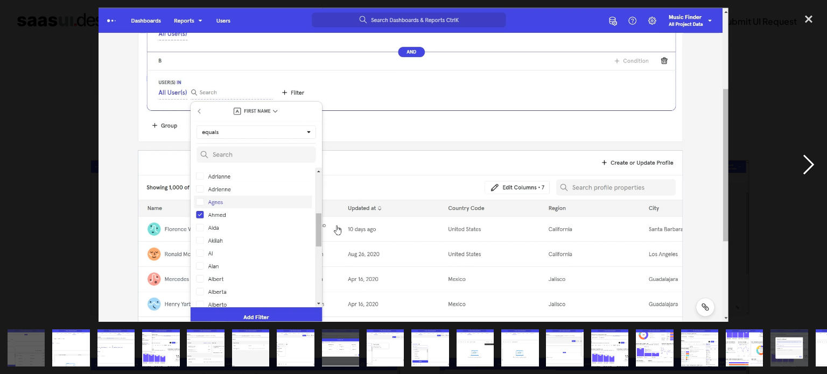
click at [803, 168] on div "next image" at bounding box center [808, 165] width 37 height 314
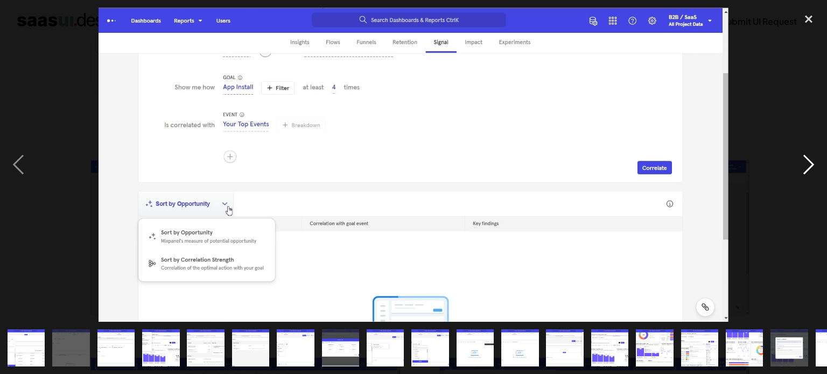
click at [803, 168] on div "next image" at bounding box center [808, 165] width 37 height 314
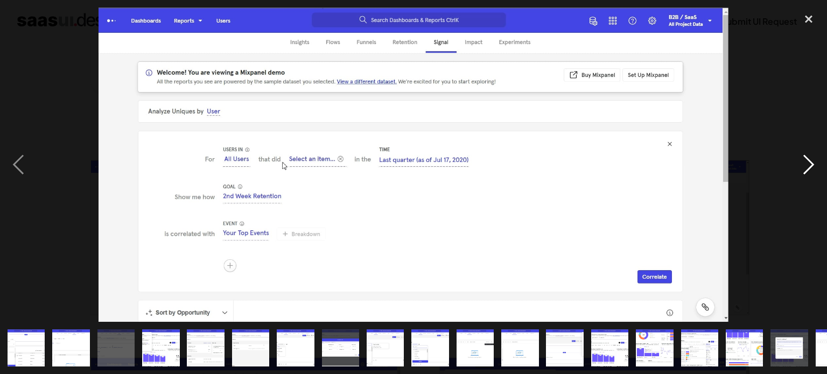
click at [803, 168] on div "next image" at bounding box center [808, 165] width 37 height 314
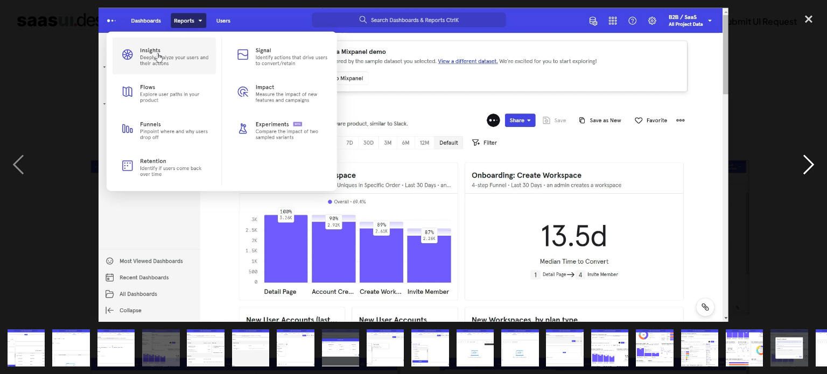
click at [803, 168] on div "next image" at bounding box center [808, 165] width 37 height 314
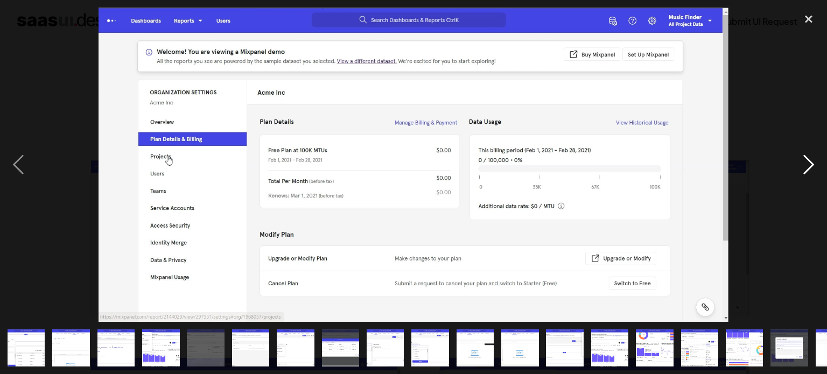
click at [803, 168] on div "next image" at bounding box center [808, 165] width 37 height 314
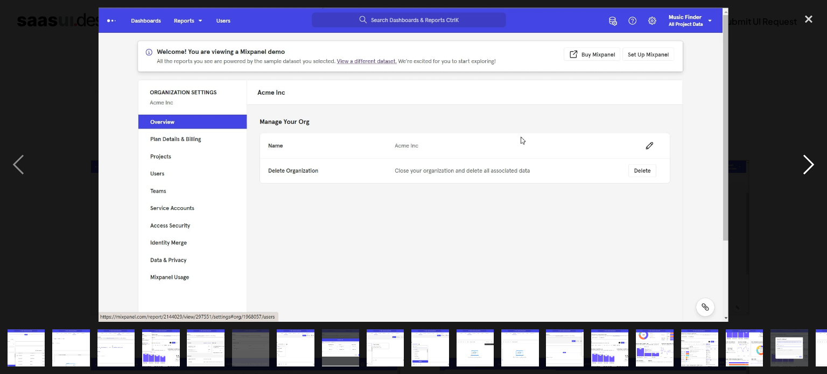
click at [803, 168] on div "next image" at bounding box center [808, 165] width 37 height 314
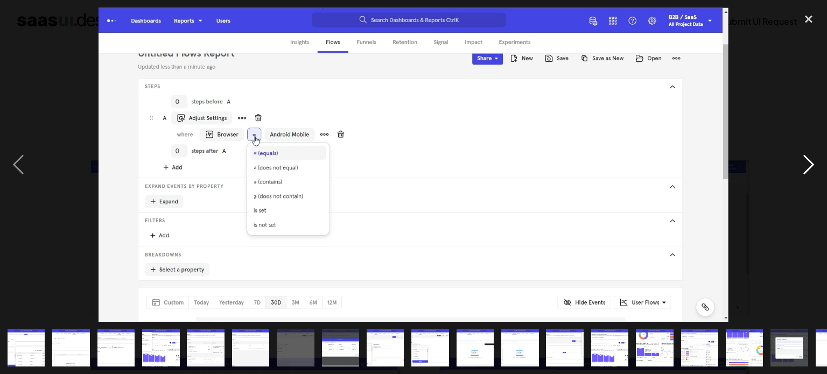
click at [803, 168] on div "next image" at bounding box center [808, 165] width 37 height 314
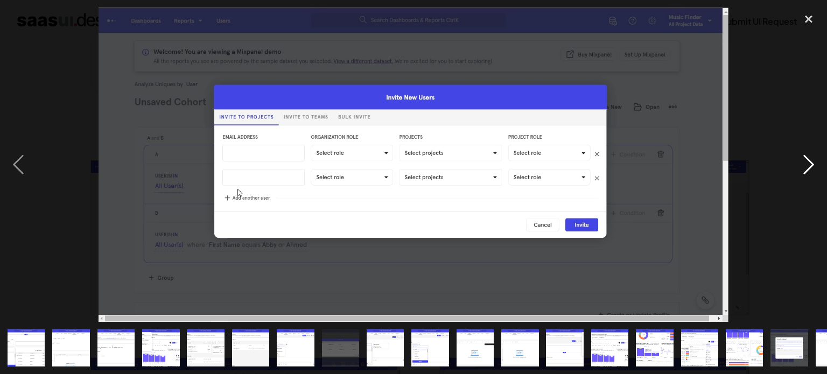
click at [803, 168] on div "next image" at bounding box center [808, 165] width 37 height 314
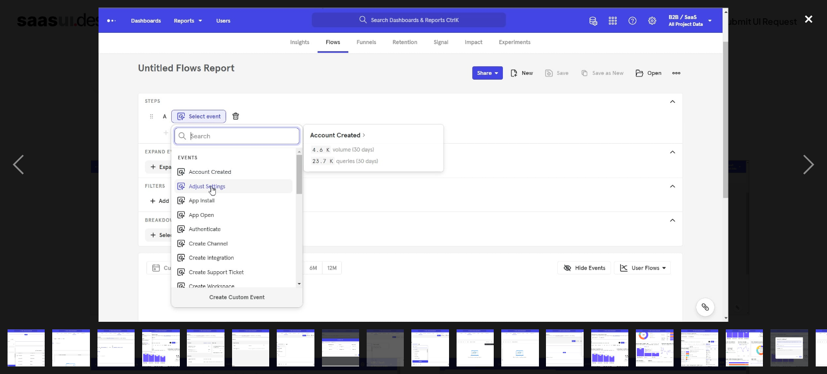
click at [810, 17] on div "close lightbox" at bounding box center [808, 20] width 37 height 24
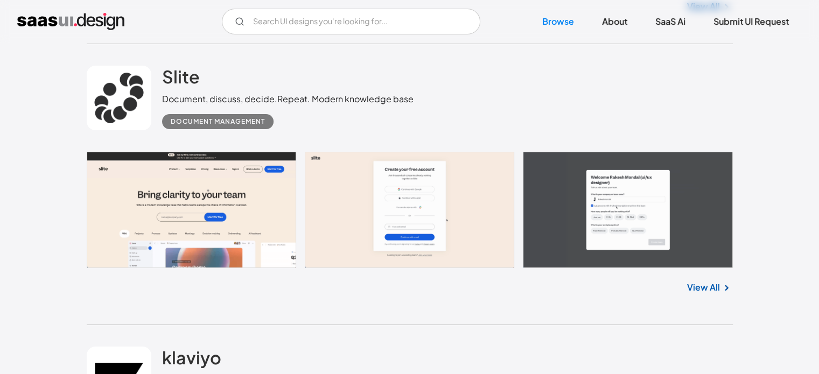
scroll to position [20277, 0]
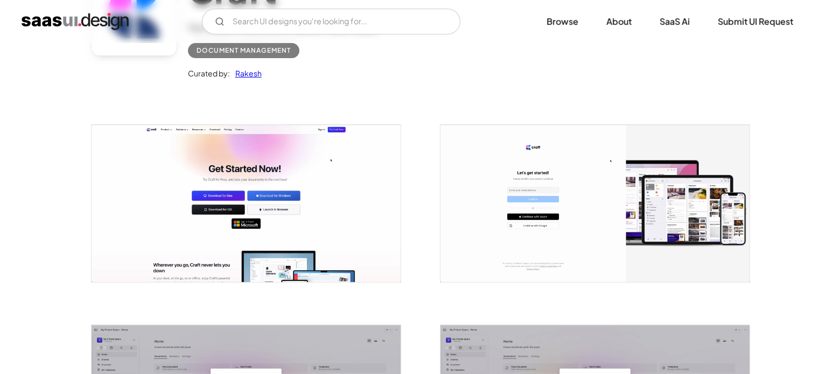
scroll to position [127, 0]
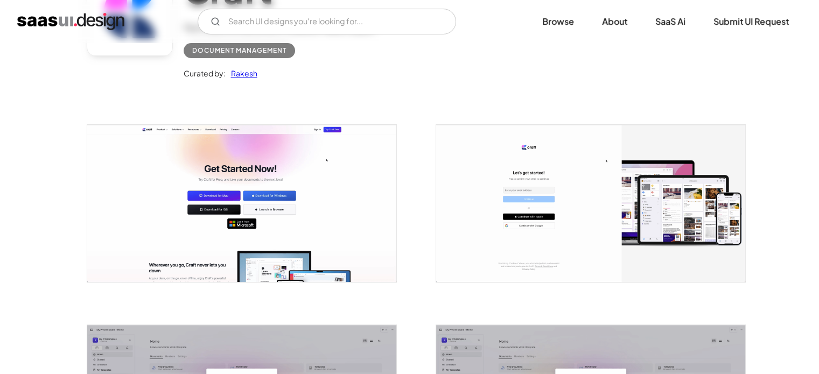
click at [357, 214] on img "open lightbox" at bounding box center [241, 203] width 309 height 157
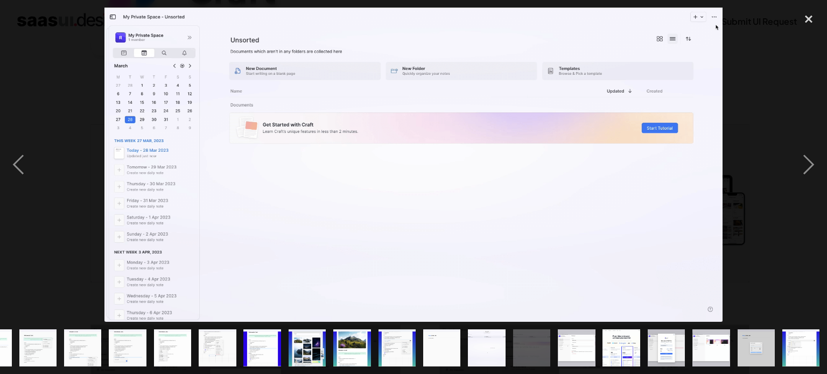
scroll to position [0, 303]
